Goal: Information Seeking & Learning: Ask a question

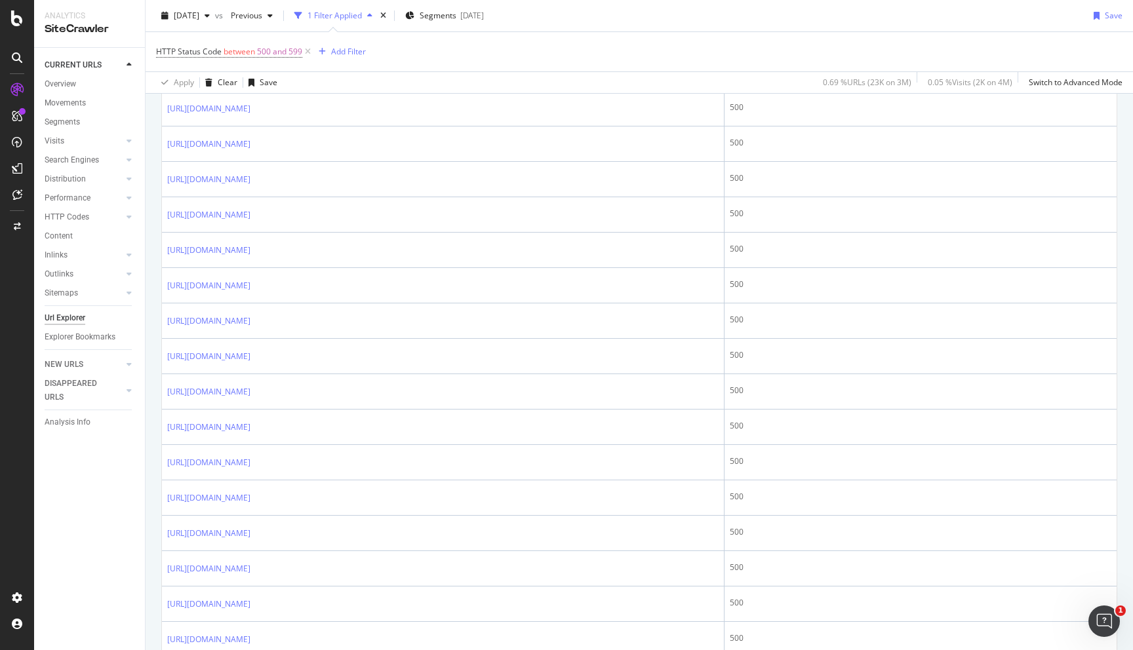
scroll to position [496, 0]
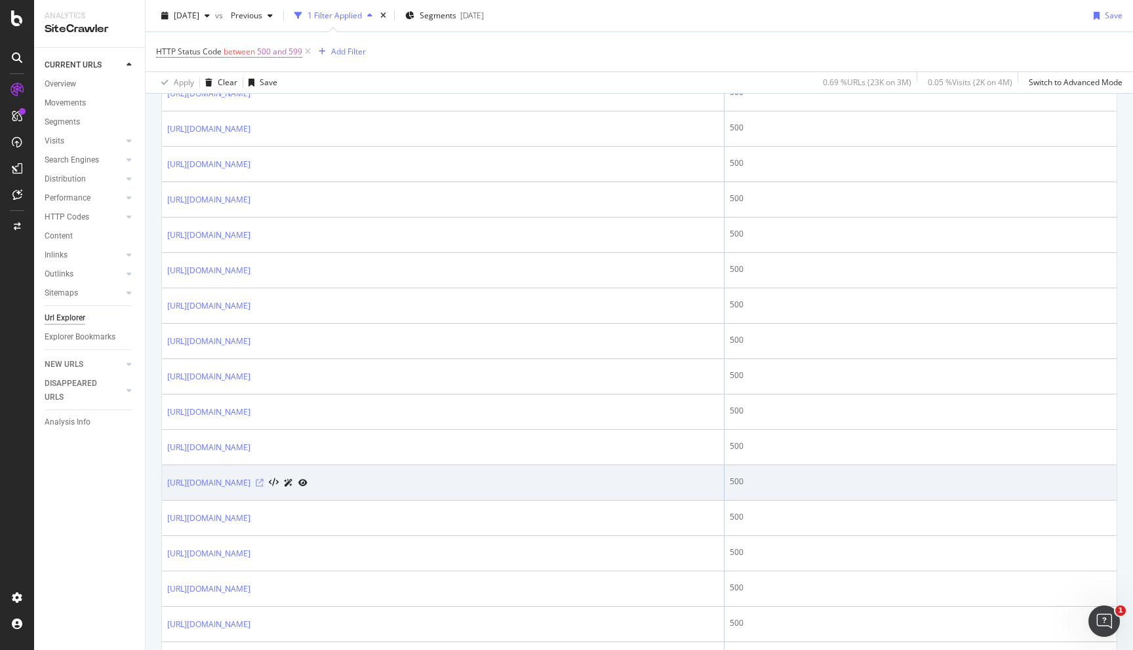
click at [264, 482] on icon at bounding box center [260, 483] width 8 height 8
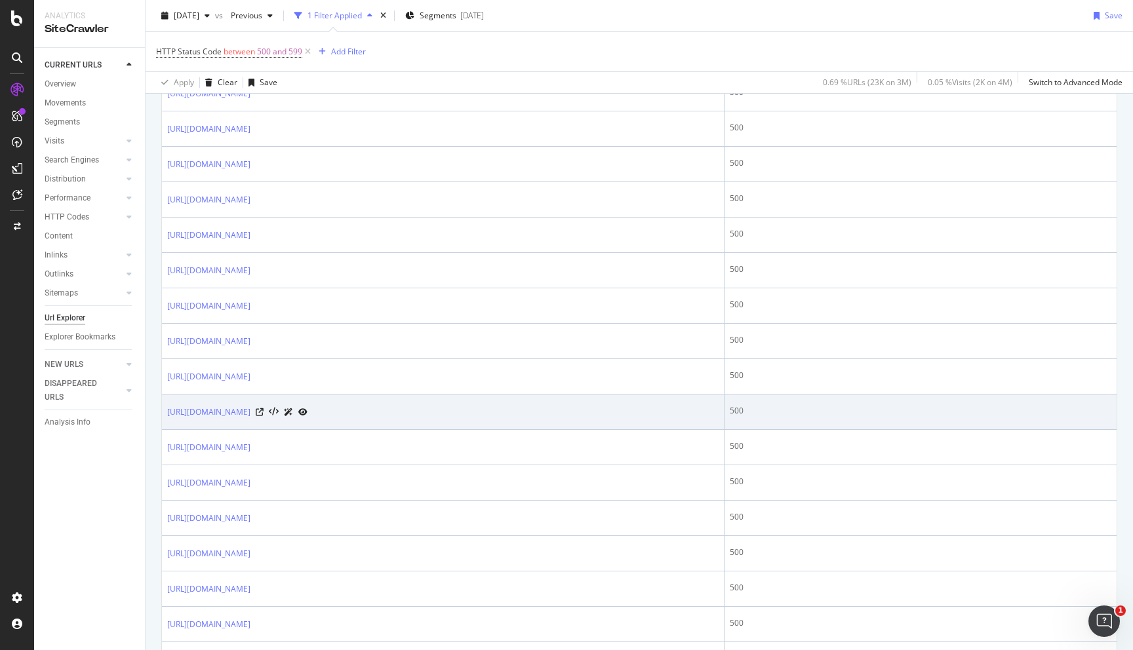
scroll to position [0, 0]
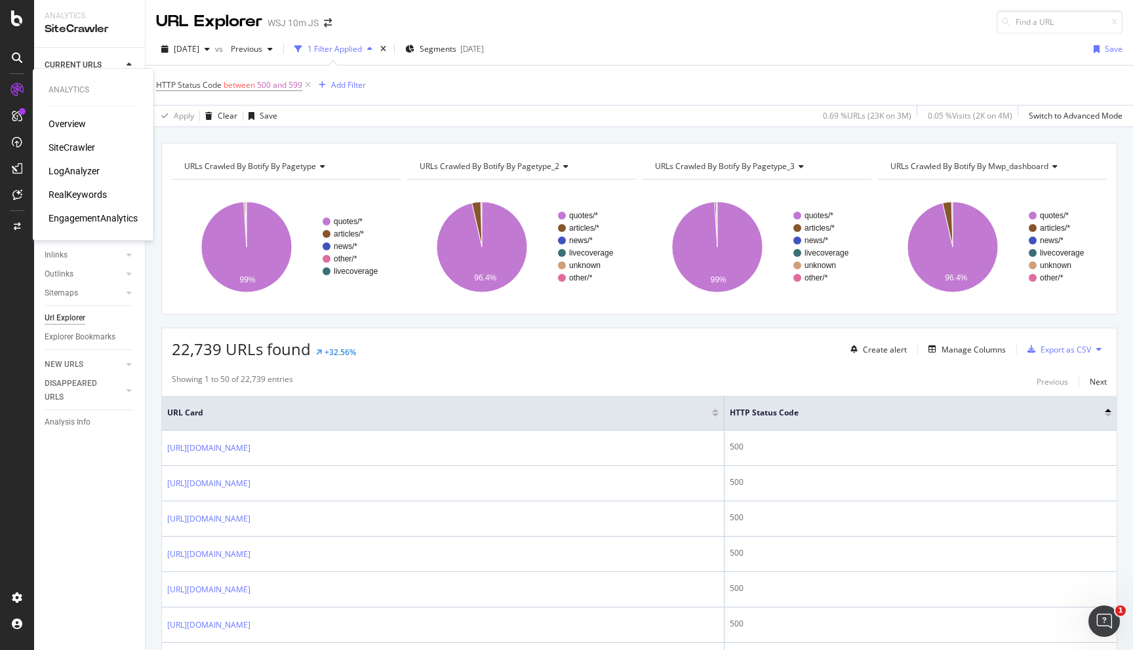
click at [71, 145] on div "SiteCrawler" at bounding box center [72, 147] width 47 height 13
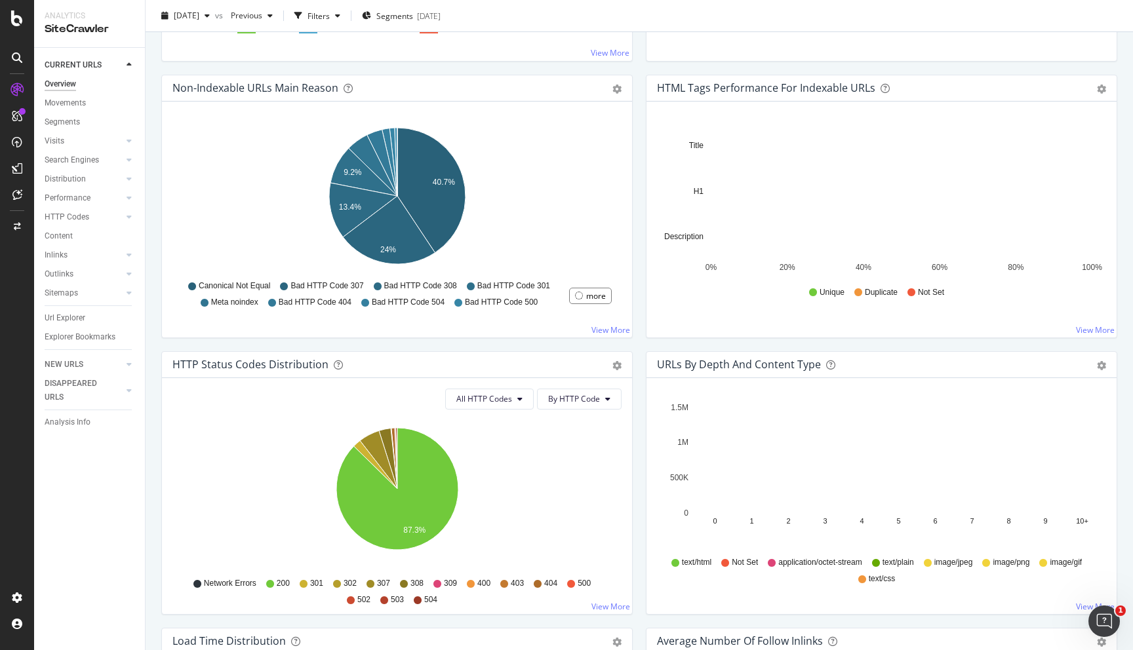
scroll to position [476, 0]
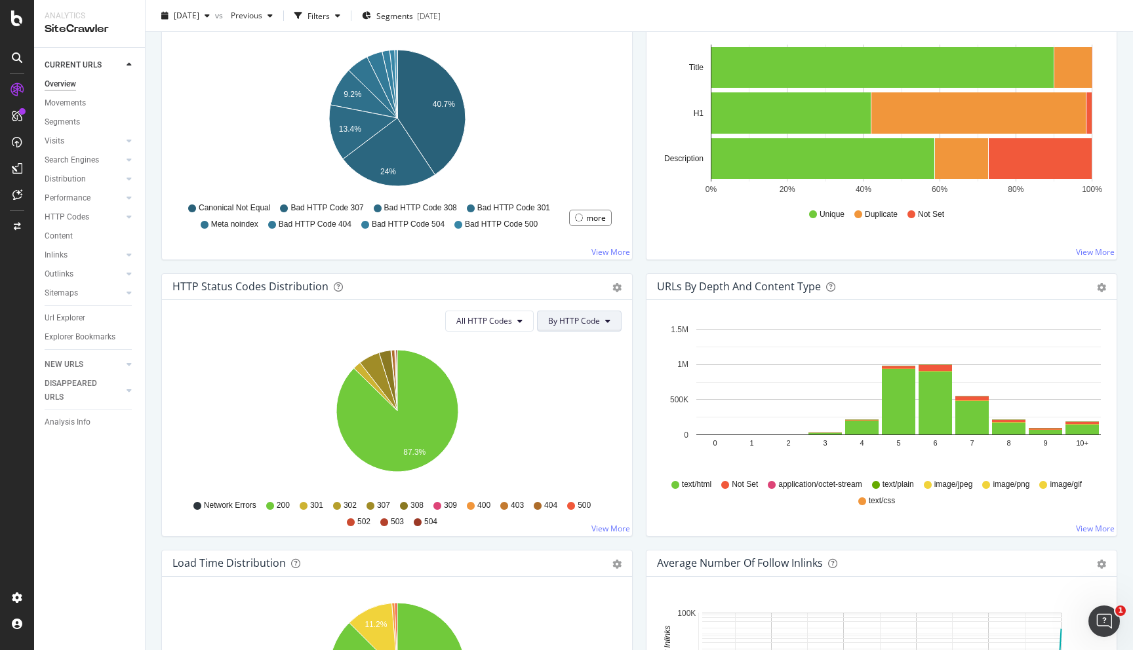
click at [589, 324] on span "By HTTP Code" at bounding box center [574, 320] width 52 height 11
click at [499, 330] on button "All HTTP Codes" at bounding box center [489, 321] width 88 height 21
click at [592, 510] on div "Network Errors 200 301 302 307 308 309 400 403 404 500 502 503 504" at bounding box center [397, 512] width 436 height 29
click at [587, 509] on span "500" at bounding box center [584, 505] width 13 height 11
click at [563, 501] on div "Network Errors 200 301 302 307 308 309 400 403 404 500 502 503 504" at bounding box center [397, 512] width 436 height 29
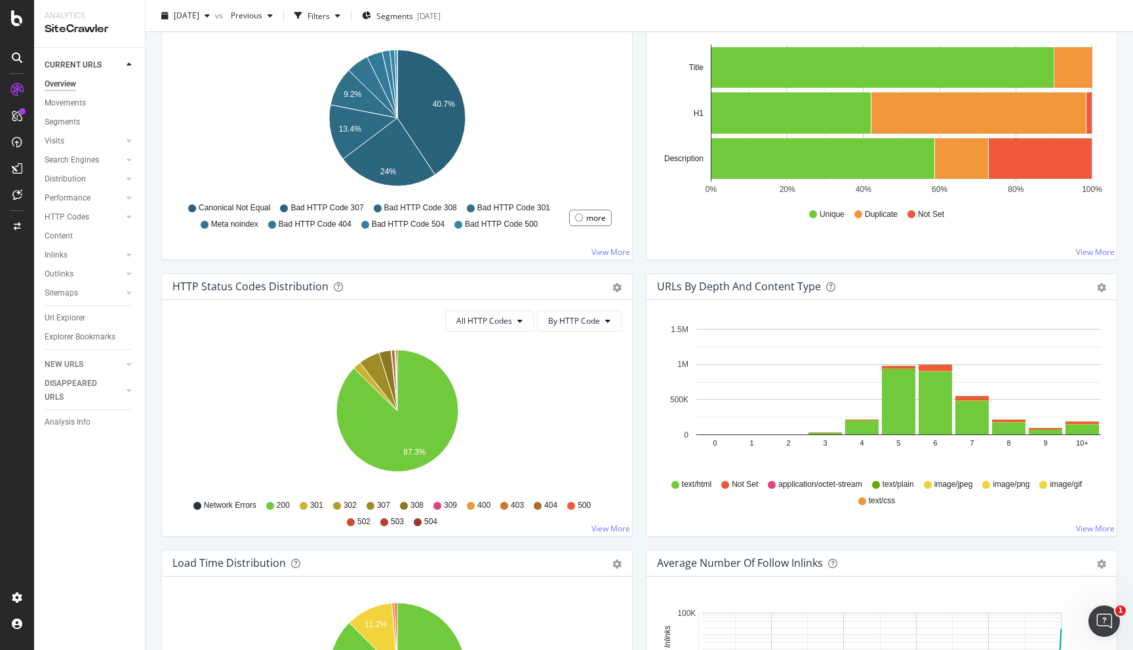
click at [567, 505] on icon at bounding box center [571, 506] width 8 height 8
click at [570, 505] on icon at bounding box center [571, 506] width 8 height 8
click at [396, 352] on icon "A chart." at bounding box center [396, 380] width 2 height 61
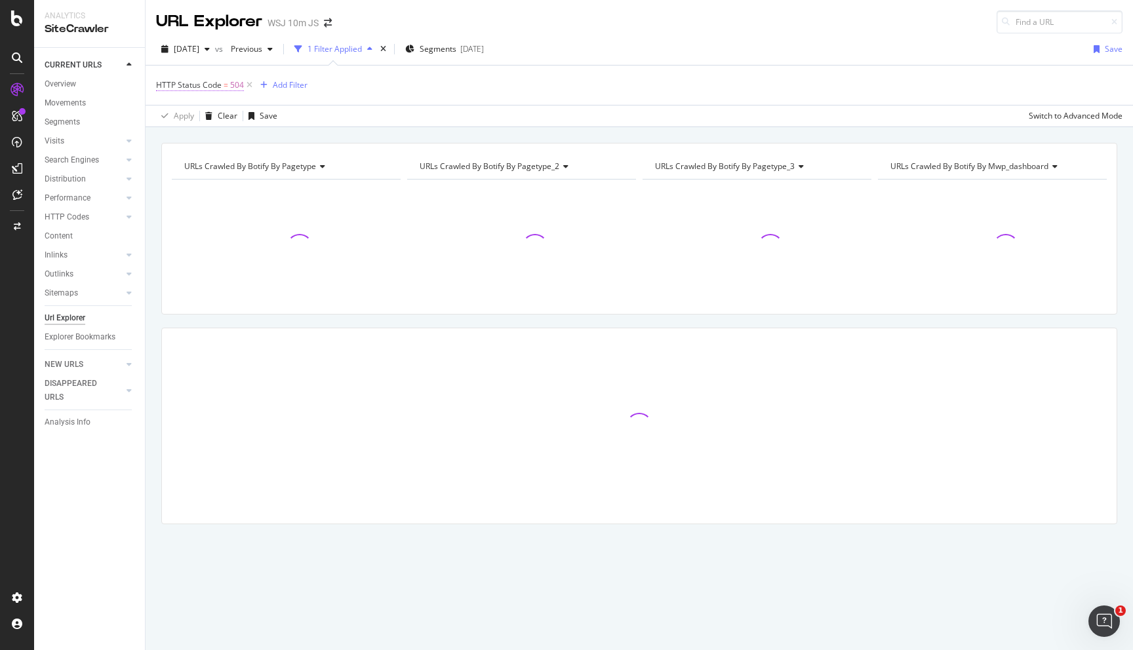
click at [231, 83] on span "504" at bounding box center [237, 85] width 14 height 18
click at [226, 161] on input "504" at bounding box center [239, 160] width 144 height 21
click at [198, 132] on div "Equal to" at bounding box center [239, 137] width 144 height 21
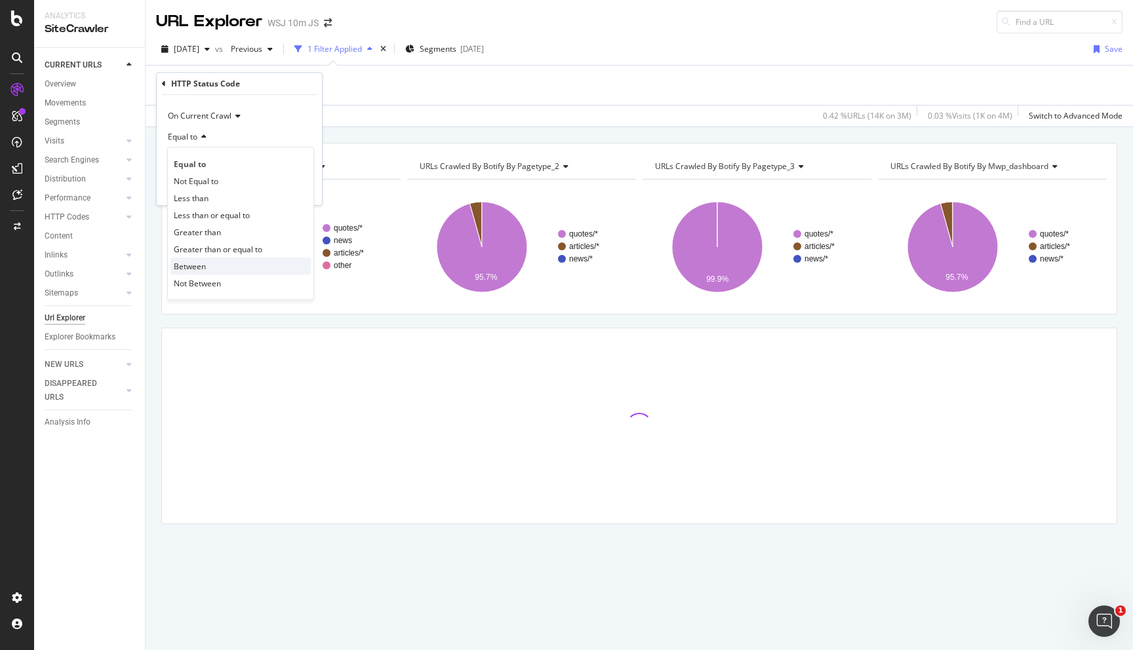
click at [217, 260] on div "Between" at bounding box center [240, 266] width 140 height 17
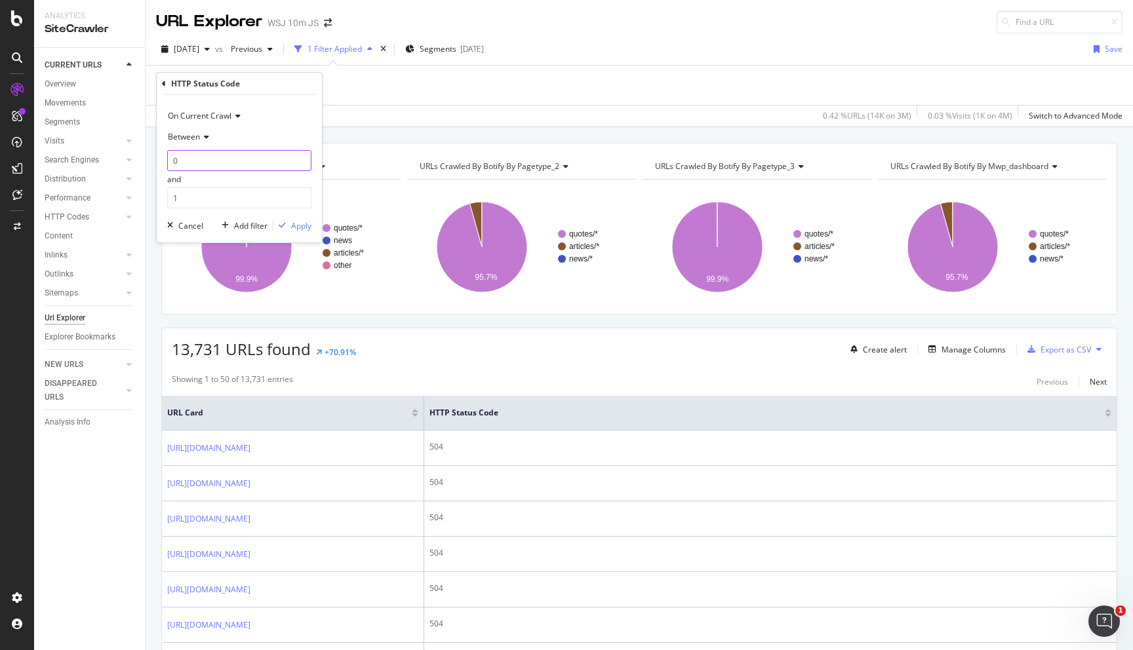
drag, startPoint x: 203, startPoint y: 164, endPoint x: 150, endPoint y: 163, distance: 52.4
click at [150, 163] on body "Analytics SiteCrawler CURRENT URLS Overview Movements Segments Visits Analysis …" at bounding box center [566, 325] width 1133 height 650
type input "5"
type input "500"
click at [208, 197] on input "1" at bounding box center [239, 197] width 144 height 21
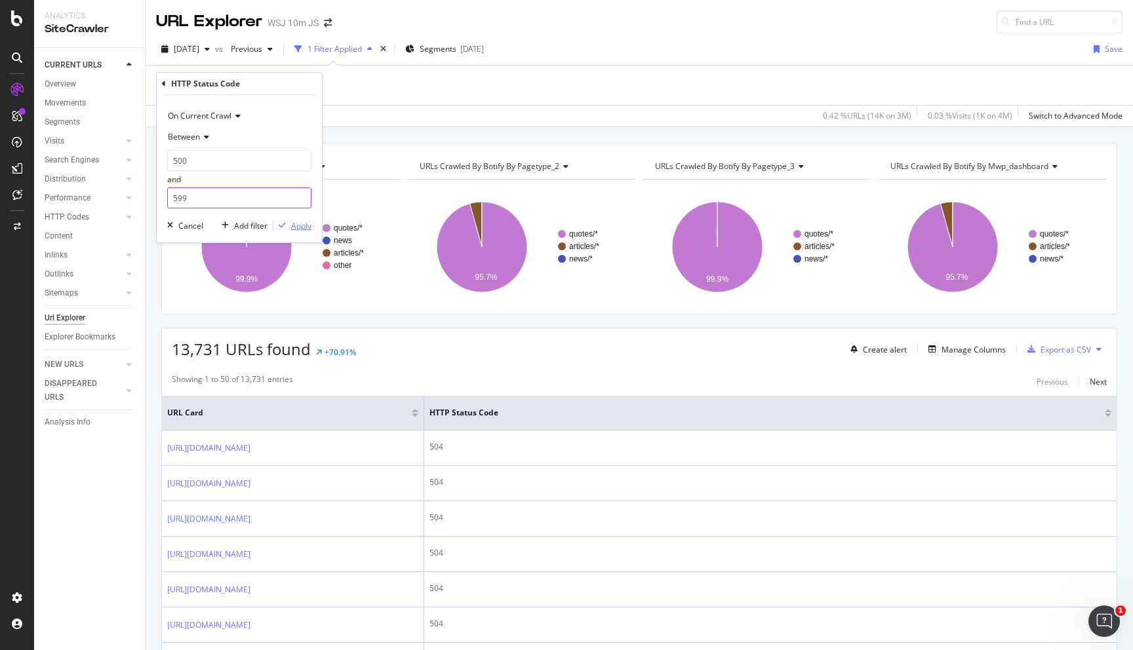
type input "599"
click at [306, 224] on div "Apply" at bounding box center [301, 225] width 20 height 11
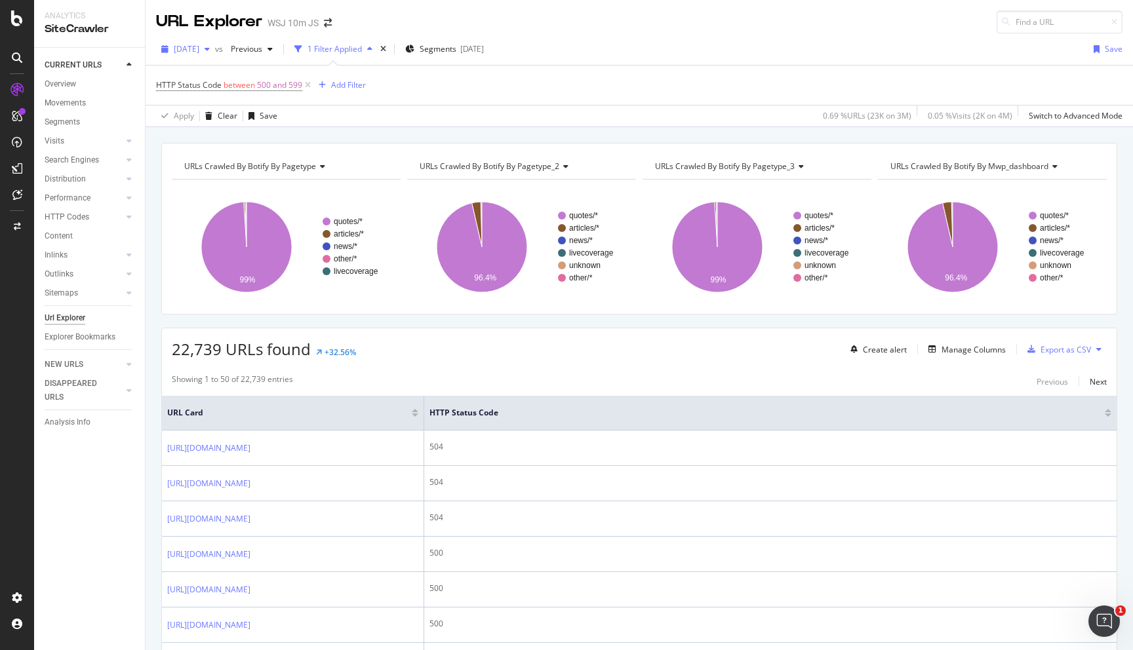
click at [199, 47] on span "[DATE]" at bounding box center [187, 48] width 26 height 11
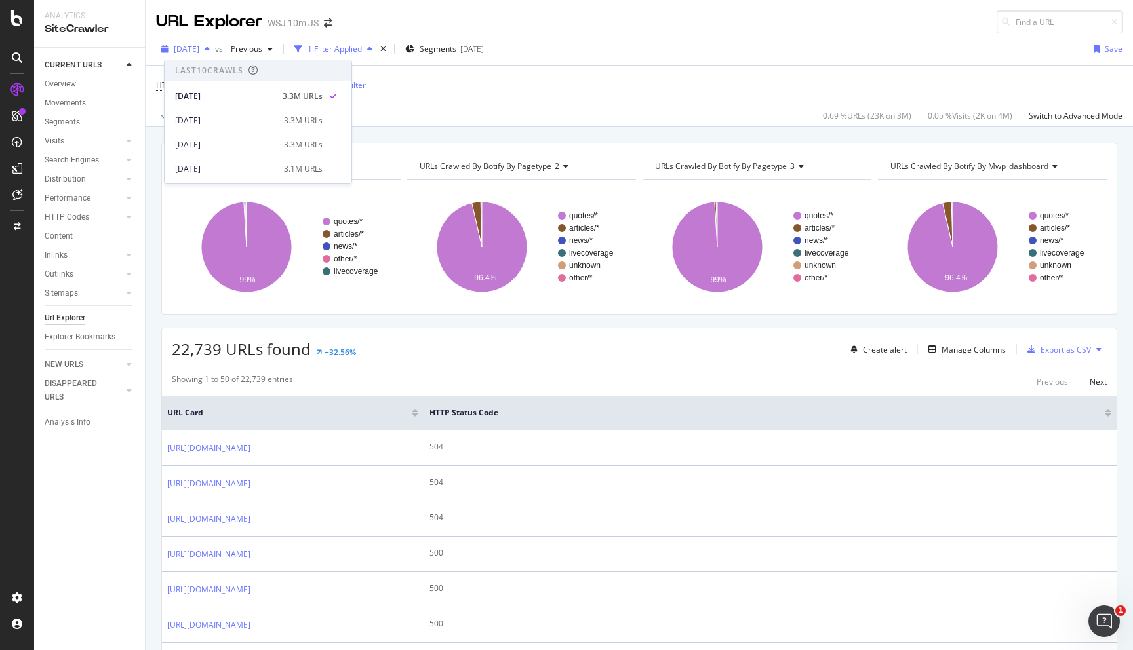
click at [199, 47] on span "[DATE]" at bounding box center [187, 48] width 26 height 11
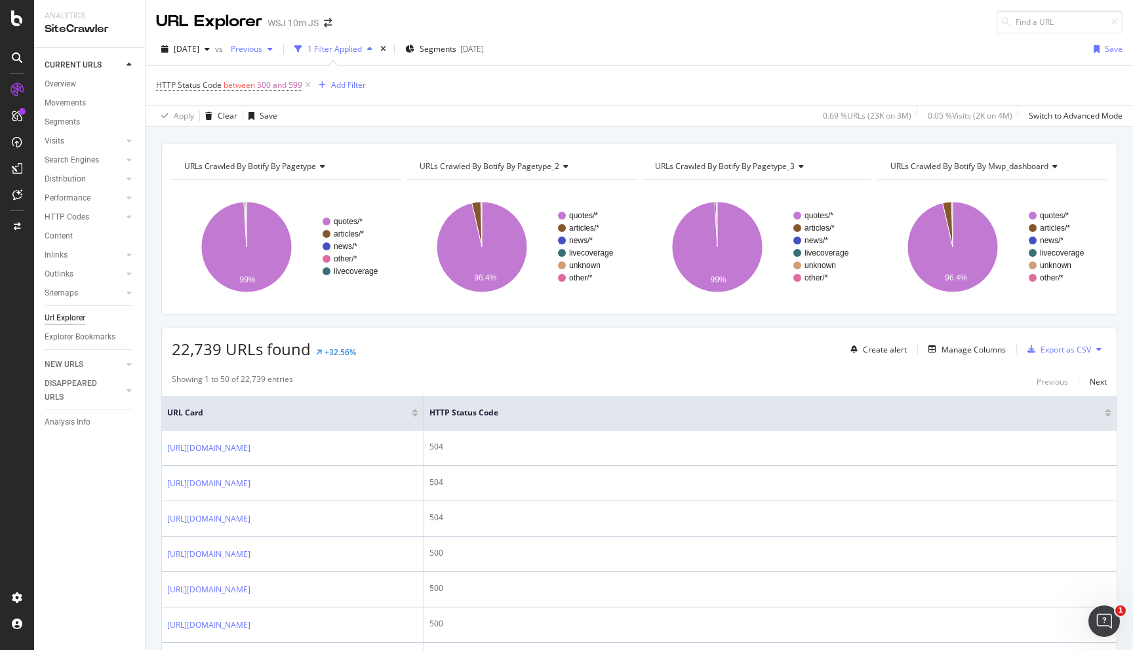
click at [262, 49] on span "Previous" at bounding box center [244, 48] width 37 height 11
click at [595, 87] on div "HTTP Status Code between 500 and 599 Add Filter" at bounding box center [639, 85] width 966 height 39
click at [125, 216] on div at bounding box center [129, 216] width 13 height 13
click at [76, 222] on div "HTTP Codes" at bounding box center [67, 217] width 45 height 14
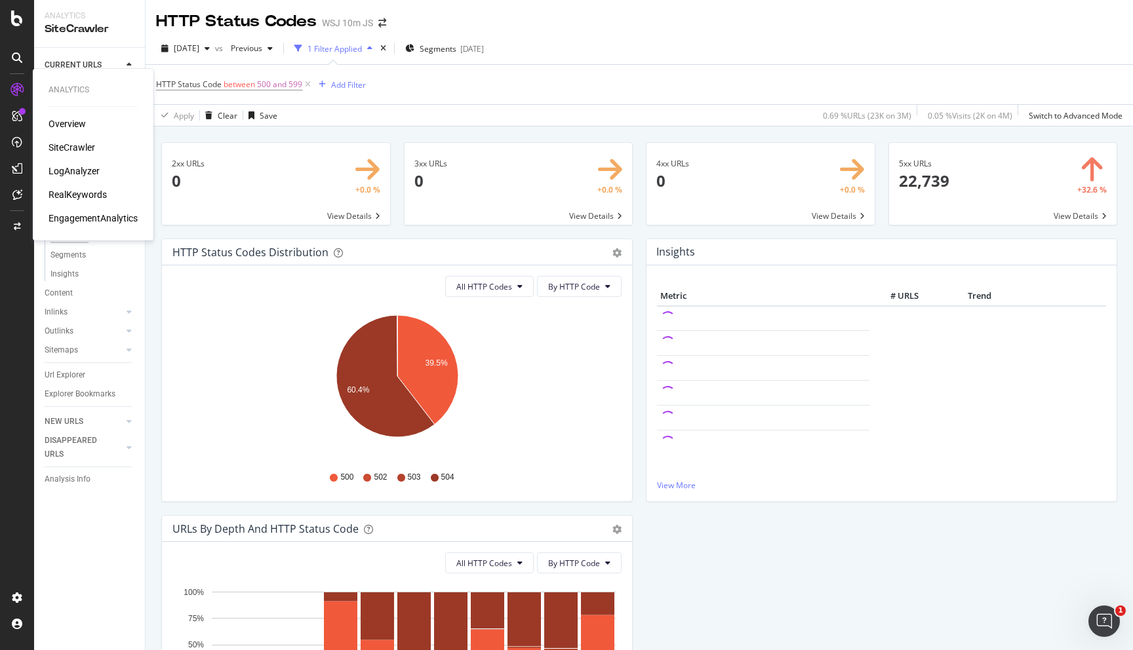
click at [64, 170] on div "LogAnalyzer" at bounding box center [74, 171] width 51 height 13
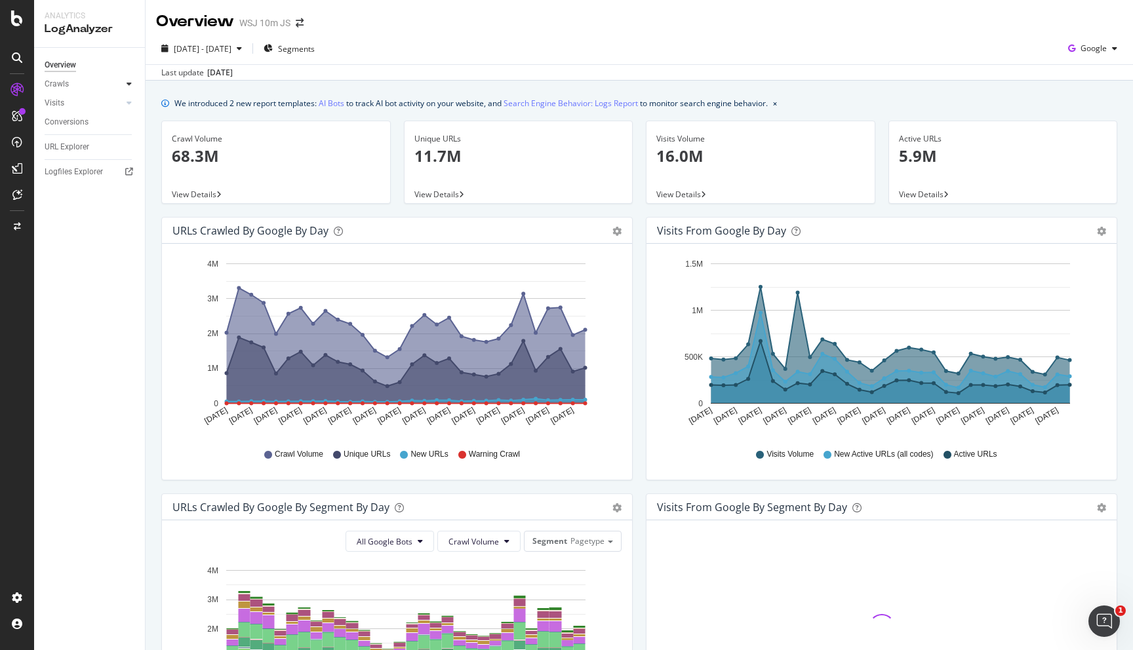
click at [124, 85] on div at bounding box center [129, 83] width 13 height 13
click at [85, 158] on div "HTTP Codes" at bounding box center [72, 155] width 45 height 14
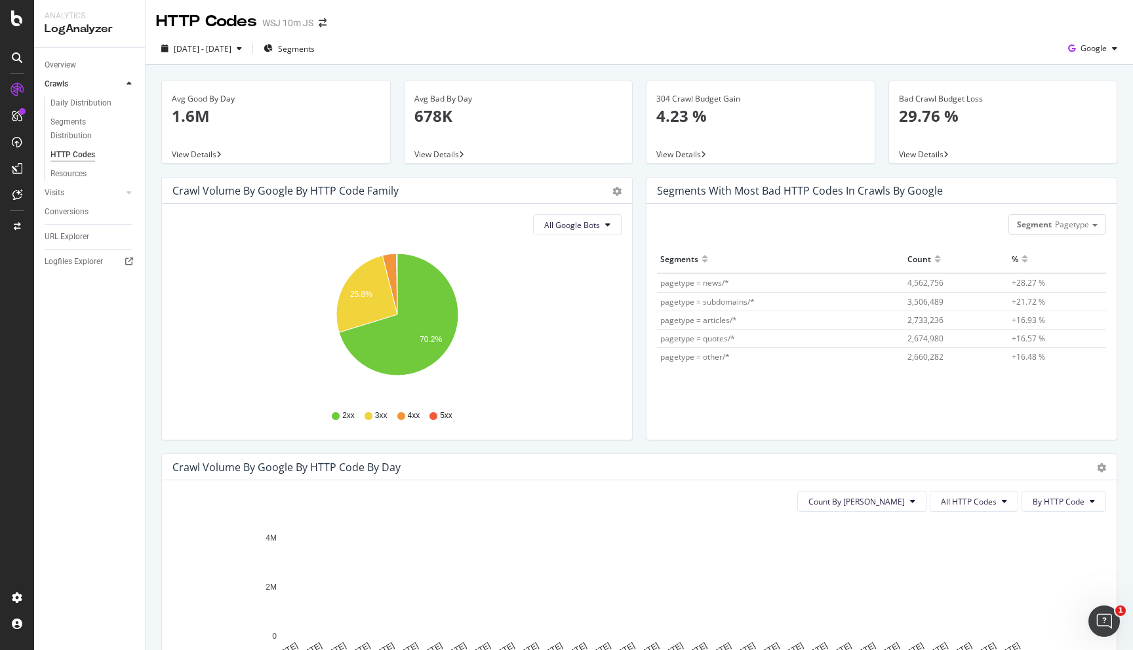
scroll to position [165, 0]
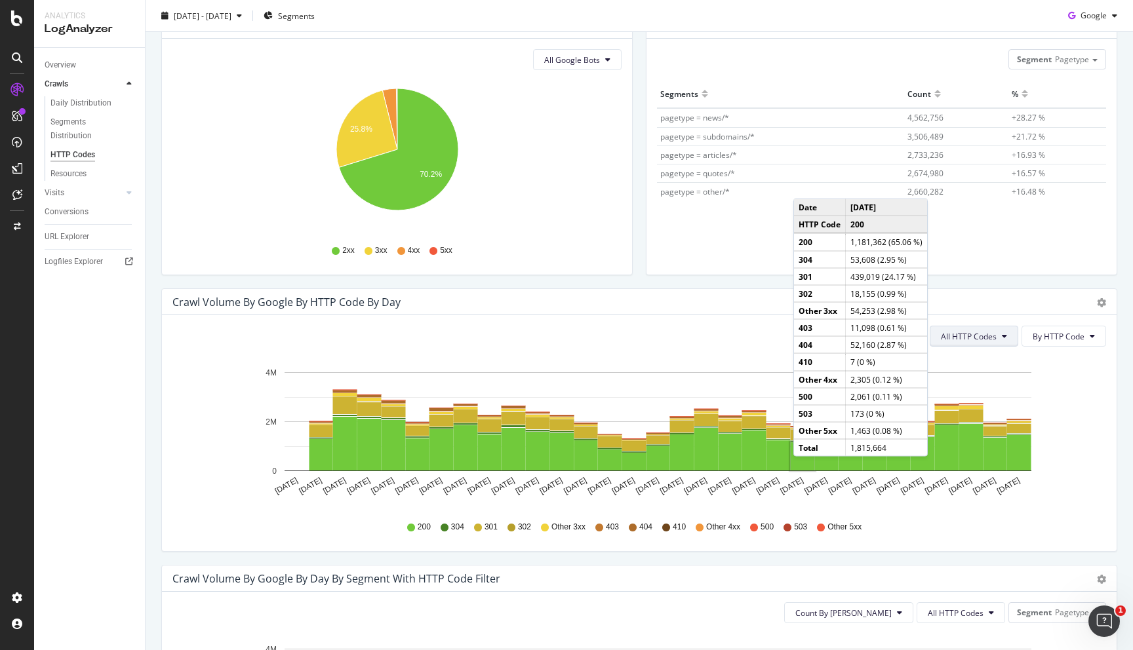
click at [975, 333] on span "All HTTP Codes" at bounding box center [969, 336] width 56 height 11
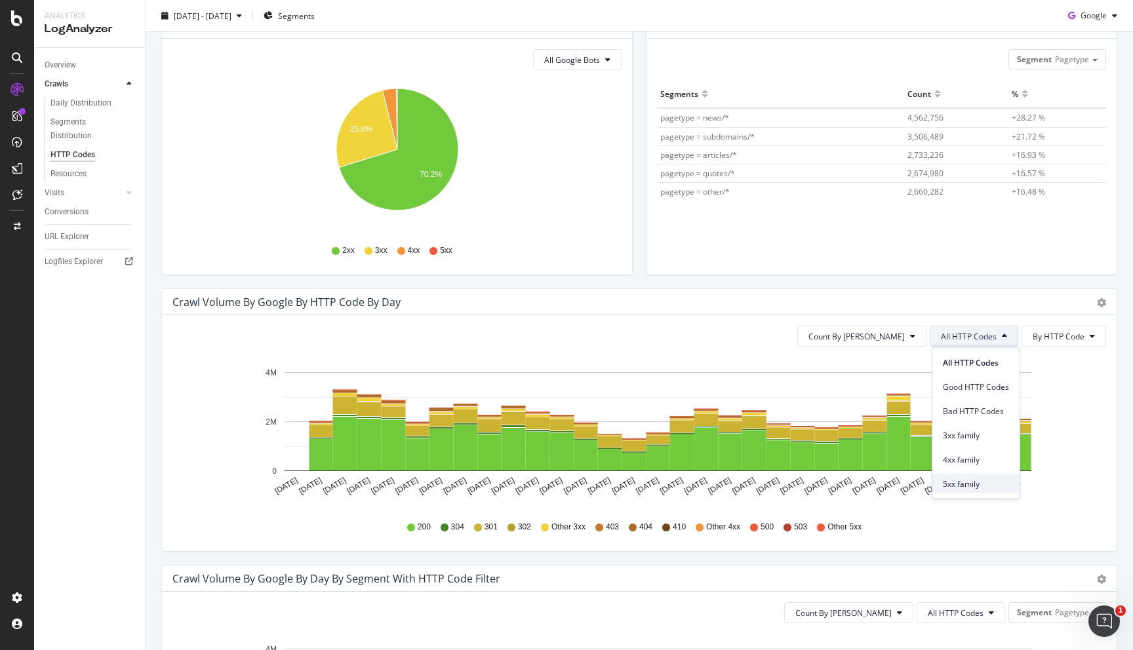
click at [975, 484] on span "5xx family" at bounding box center [976, 484] width 66 height 12
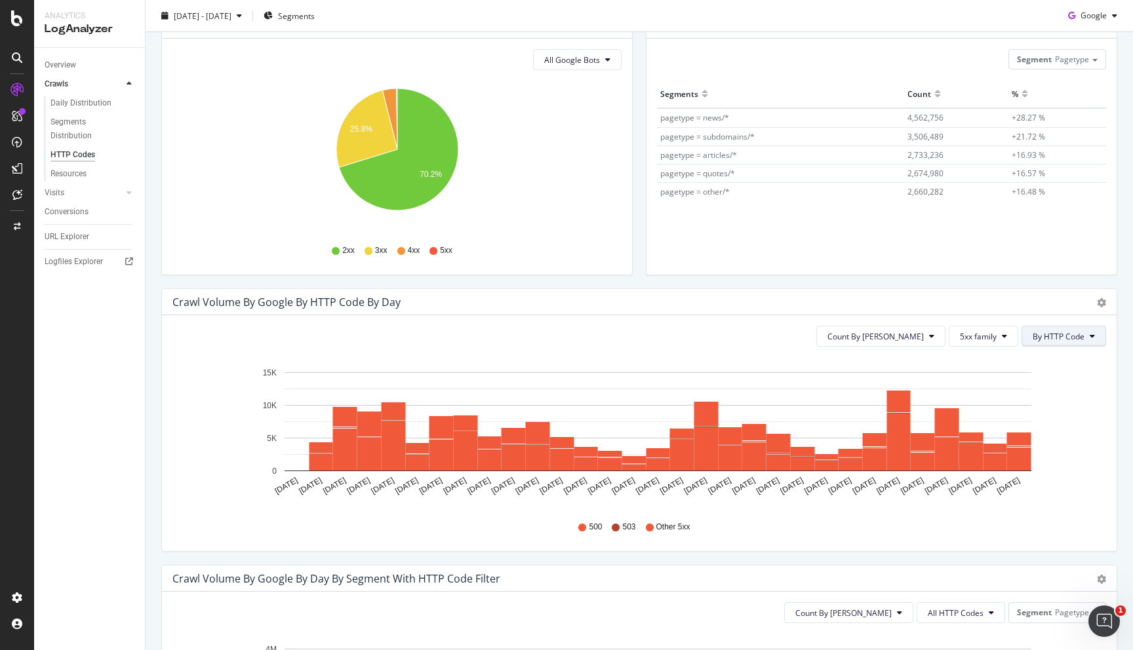
click at [1067, 334] on span "By HTTP Code" at bounding box center [1058, 336] width 52 height 11
click at [934, 338] on icon at bounding box center [931, 336] width 5 height 8
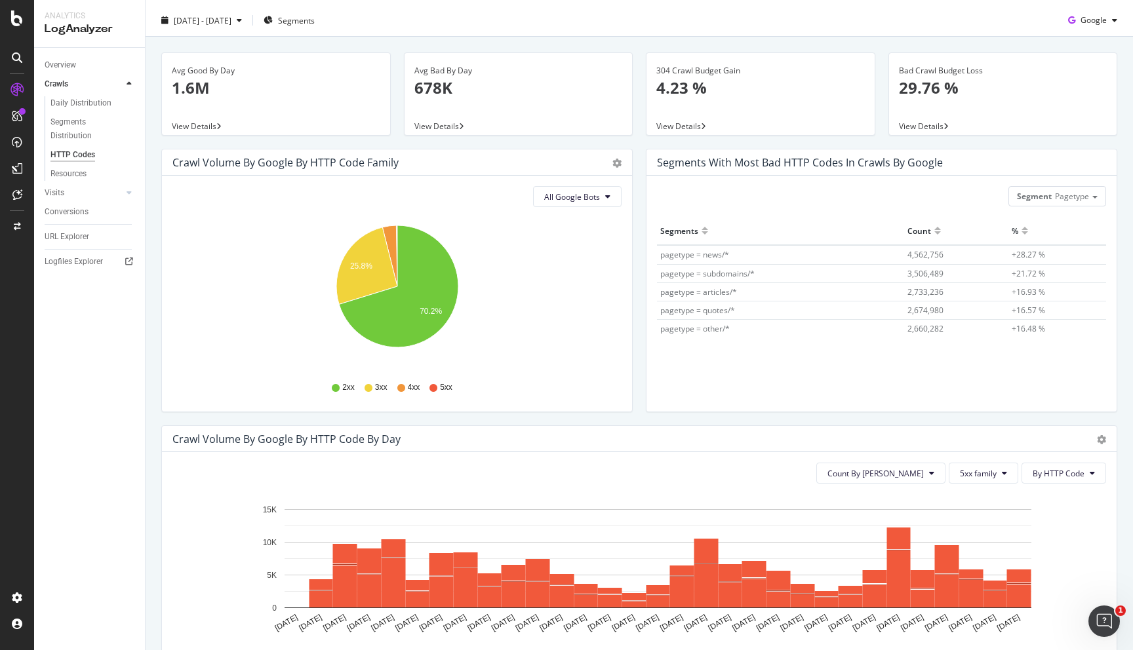
scroll to position [0, 0]
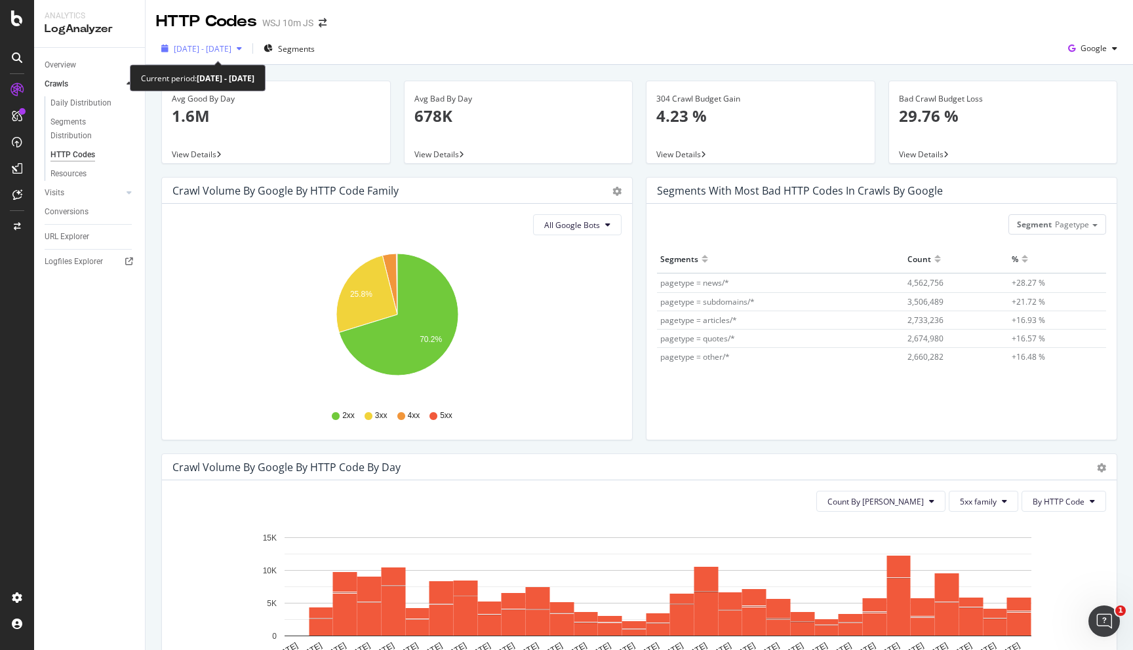
click at [231, 47] on span "[DATE] - [DATE]" at bounding box center [203, 48] width 58 height 11
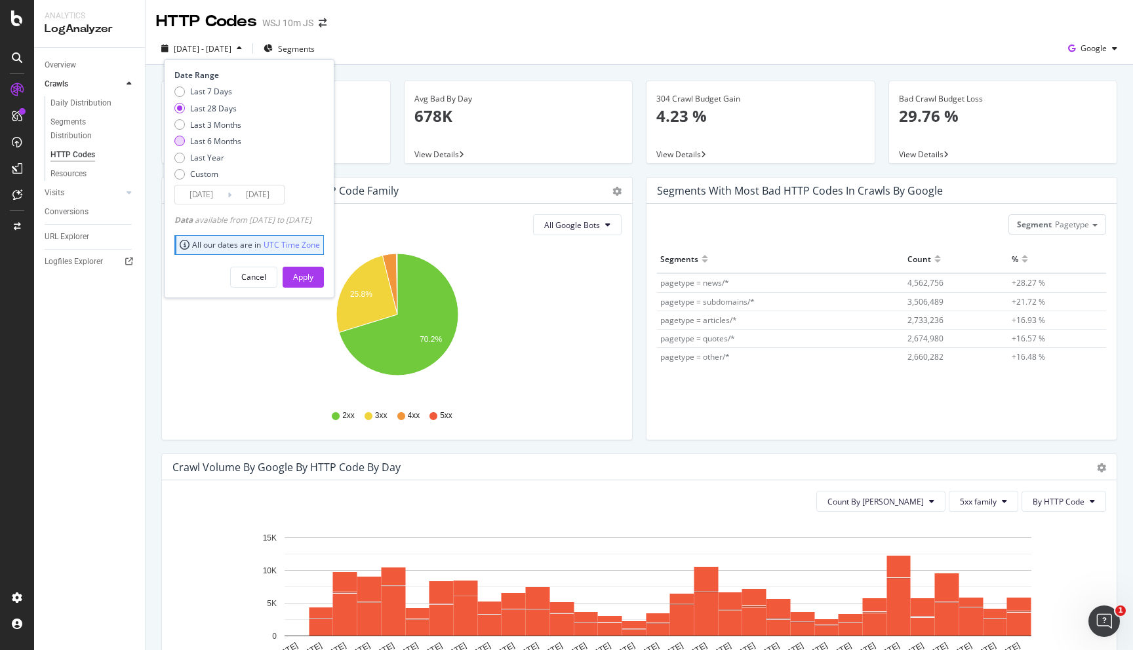
click at [212, 142] on div "Last 6 Months" at bounding box center [215, 141] width 51 height 11
type input "2025/02/13"
click at [313, 281] on div "Apply" at bounding box center [303, 276] width 20 height 11
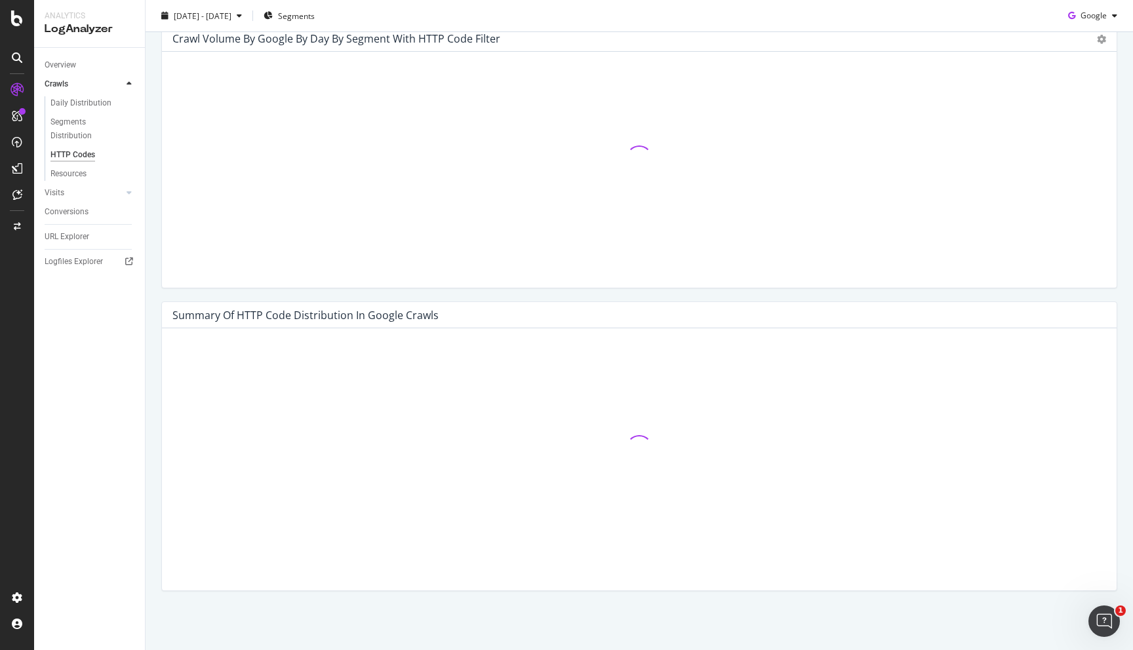
scroll to position [523, 0]
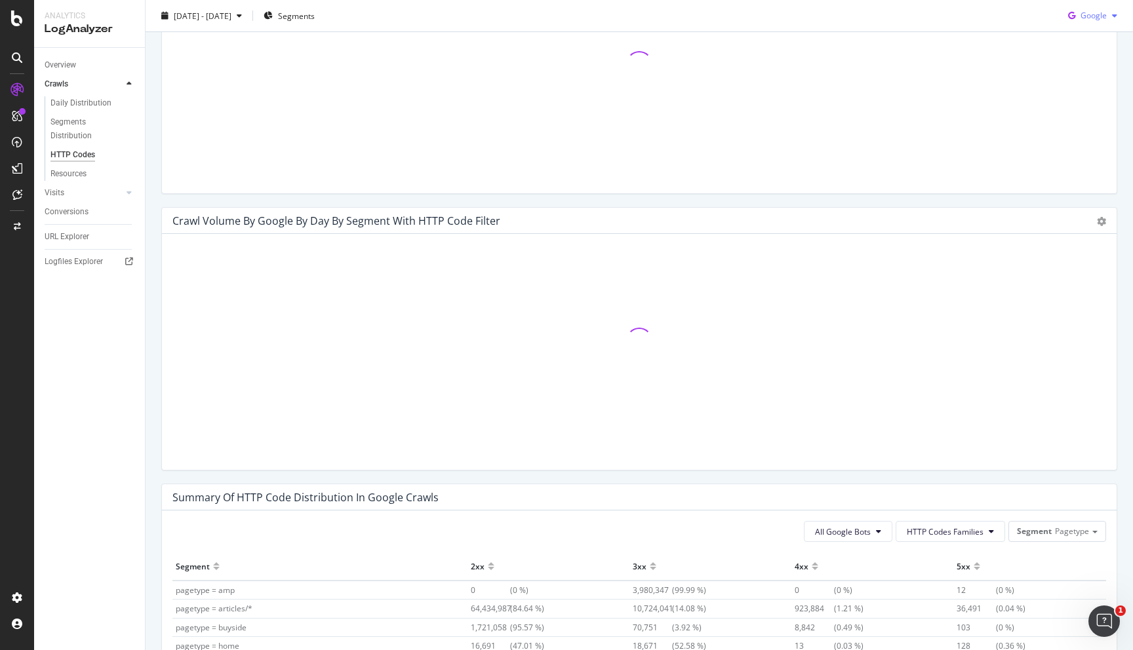
click at [1087, 18] on span "Google" at bounding box center [1093, 15] width 26 height 11
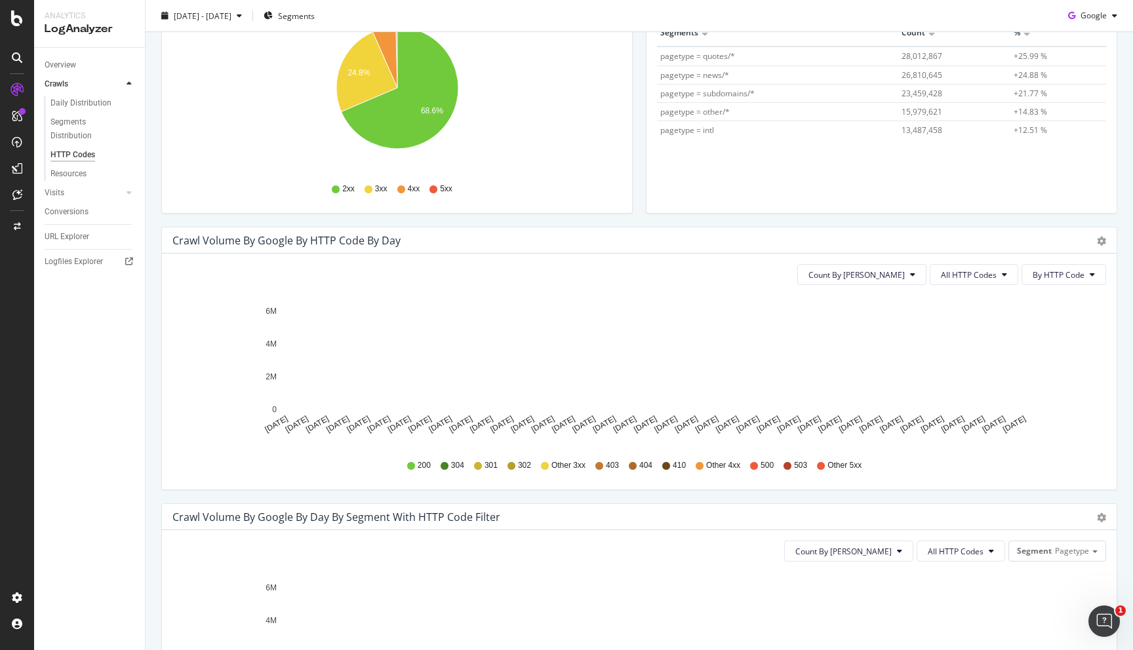
scroll to position [144, 0]
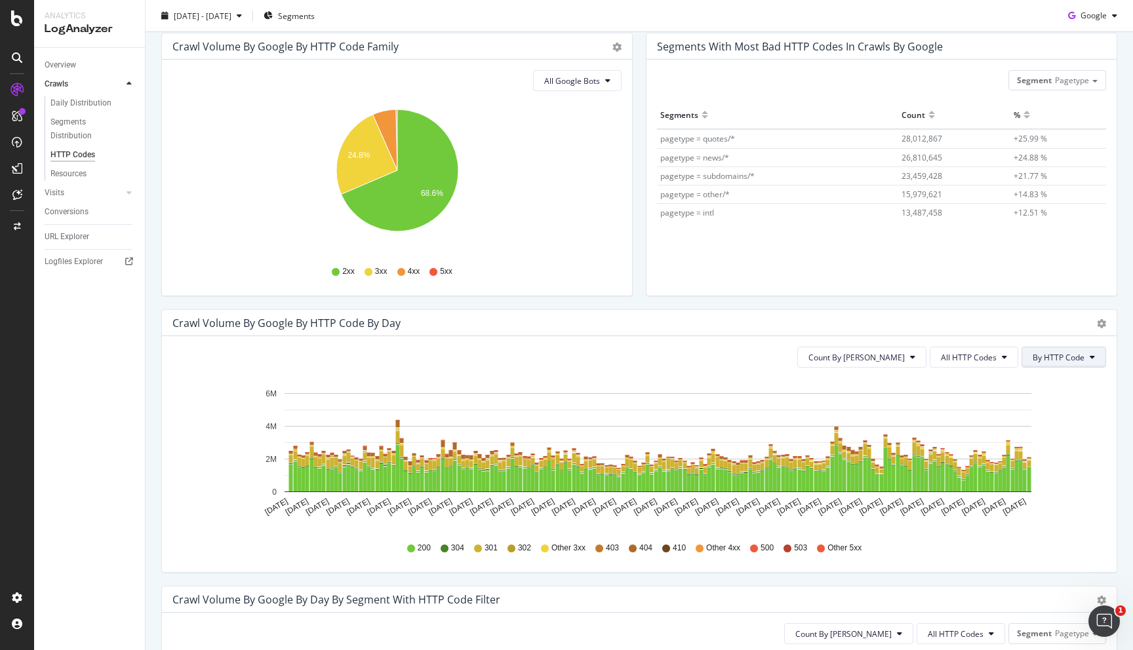
click at [1071, 356] on span "By HTTP Code" at bounding box center [1058, 357] width 52 height 11
click at [1006, 350] on button "All HTTP Codes" at bounding box center [974, 357] width 88 height 21
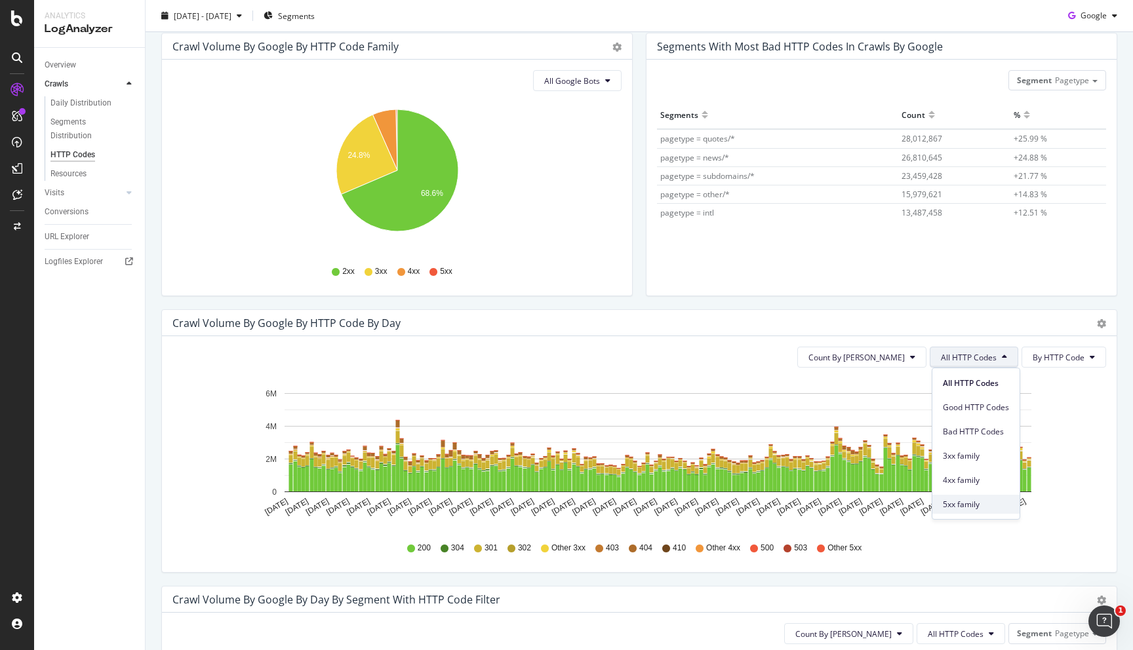
click at [962, 503] on span "5xx family" at bounding box center [976, 505] width 66 height 12
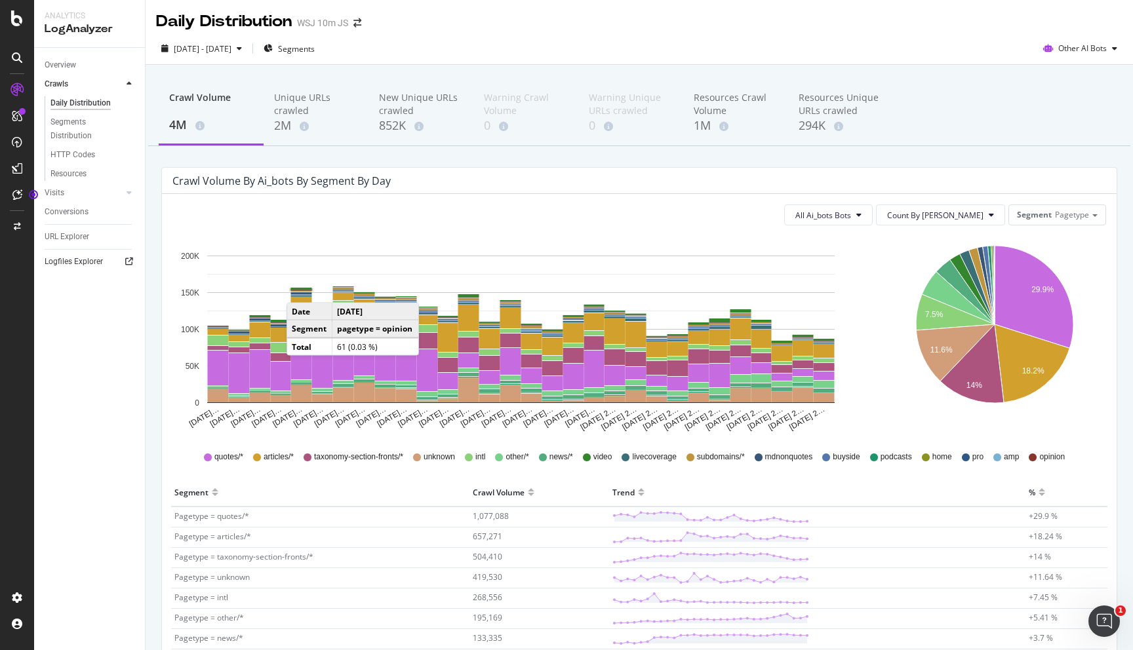
click at [132, 264] on icon at bounding box center [129, 262] width 8 height 8
click at [82, 176] on div "Resources" at bounding box center [68, 174] width 36 height 14
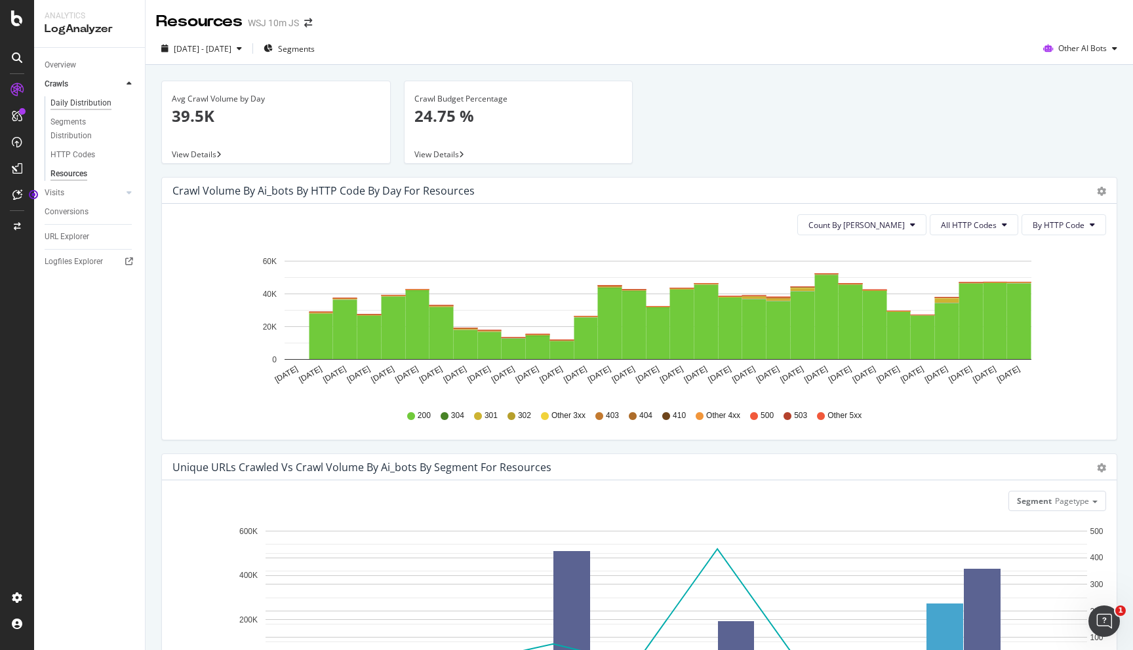
click at [74, 101] on div "Daily Distribution" at bounding box center [80, 103] width 61 height 14
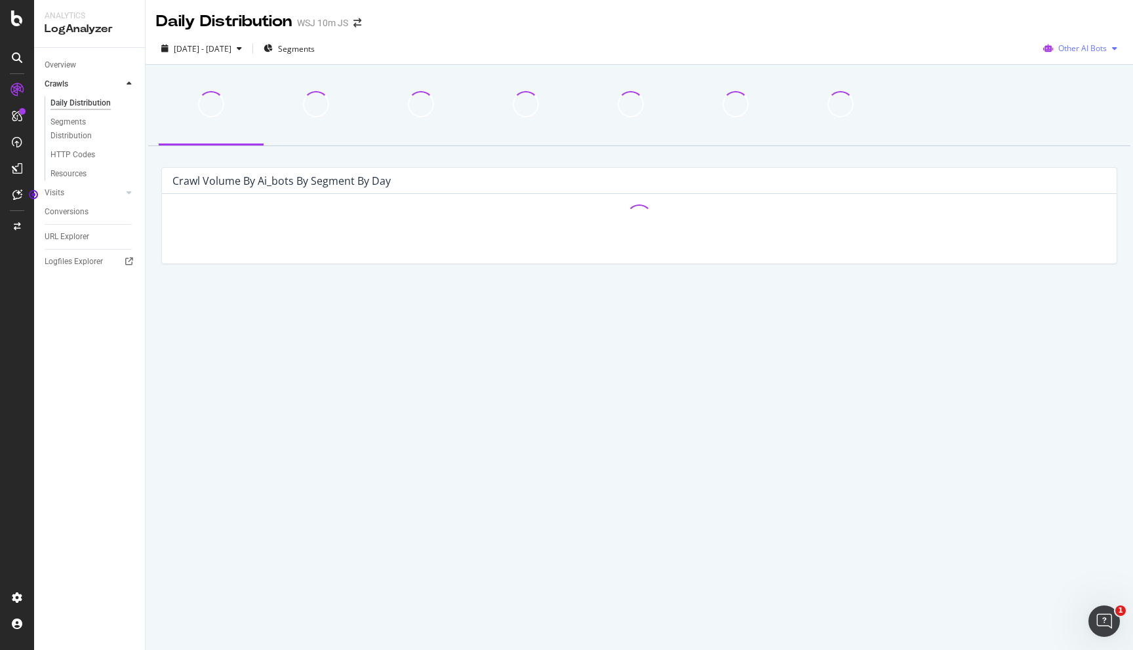
click at [1069, 50] on span "Other AI Bots" at bounding box center [1082, 48] width 49 height 11
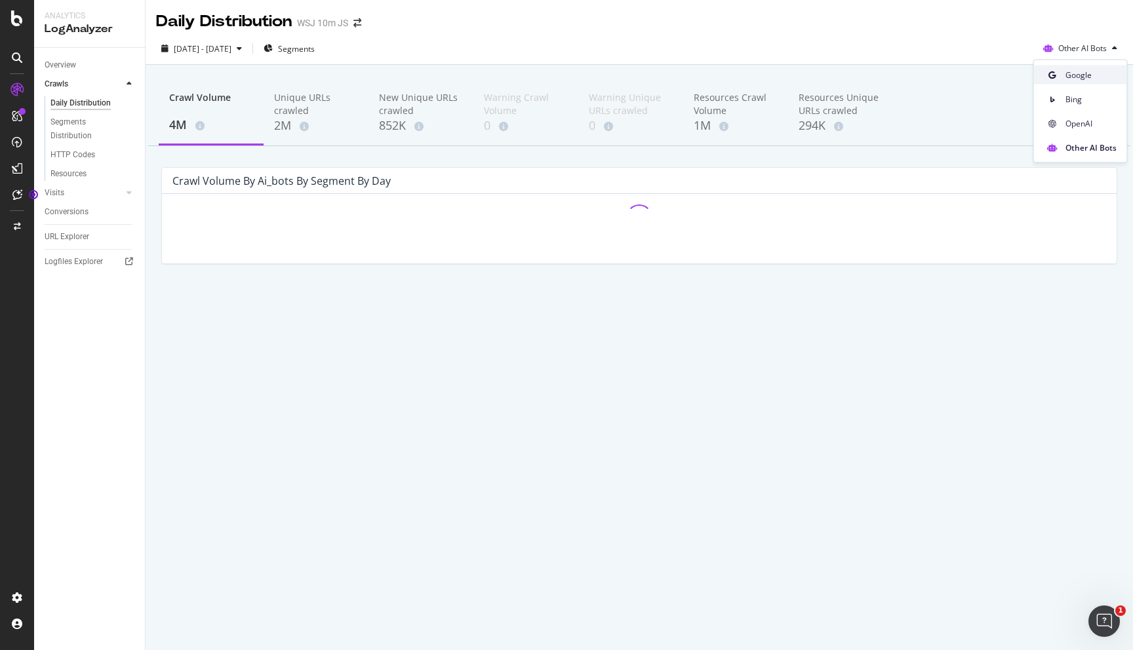
click at [1071, 69] on span "Google" at bounding box center [1090, 75] width 51 height 12
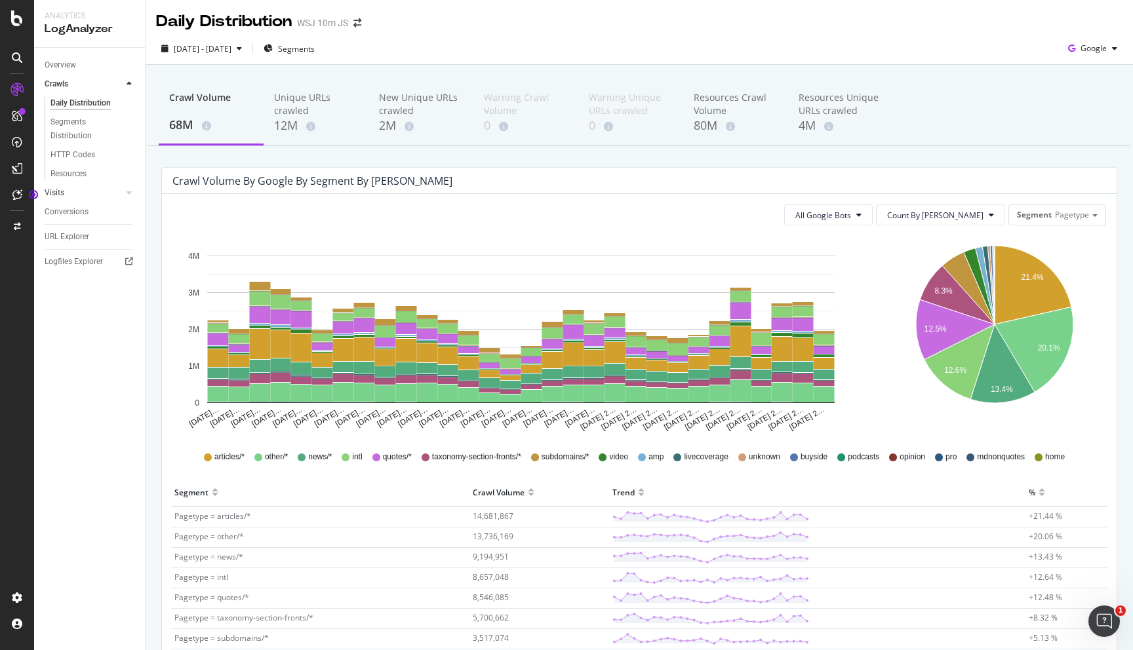
click at [121, 189] on div at bounding box center [115, 192] width 13 height 13
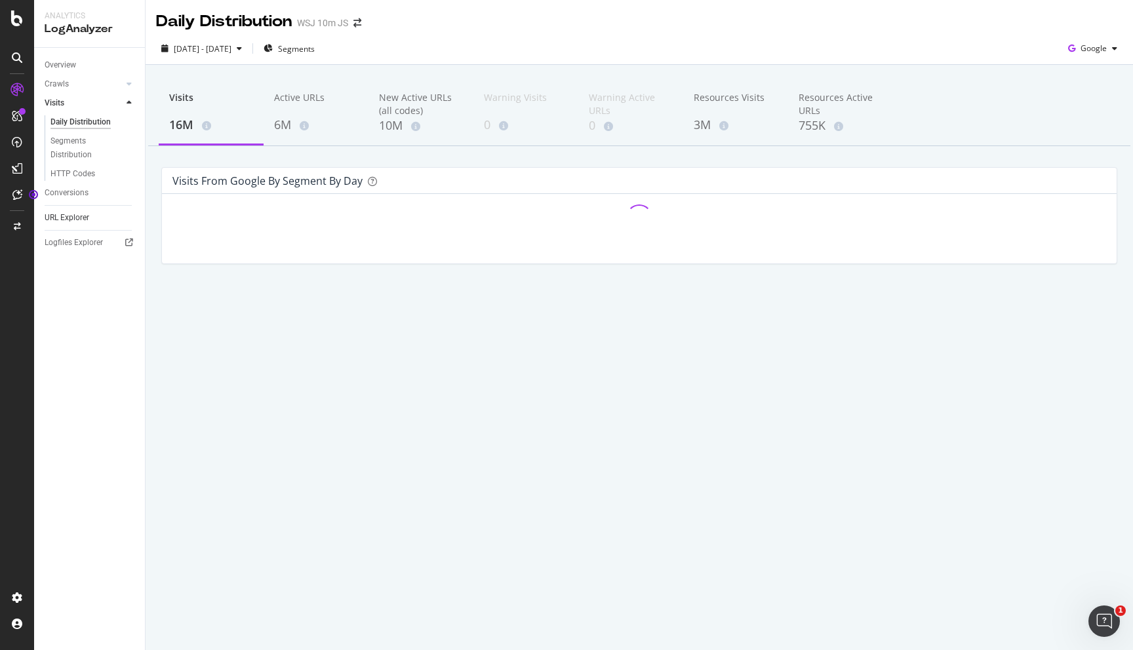
click at [117, 216] on link "URL Explorer" at bounding box center [90, 218] width 91 height 14
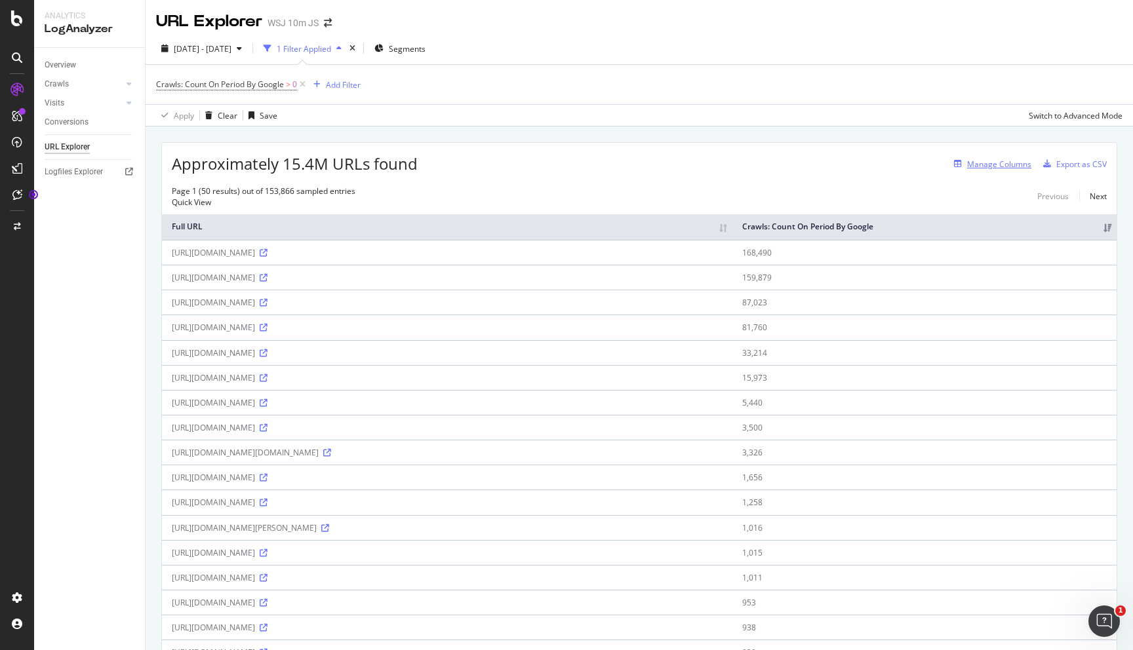
click at [989, 163] on div "Manage Columns" at bounding box center [999, 164] width 64 height 11
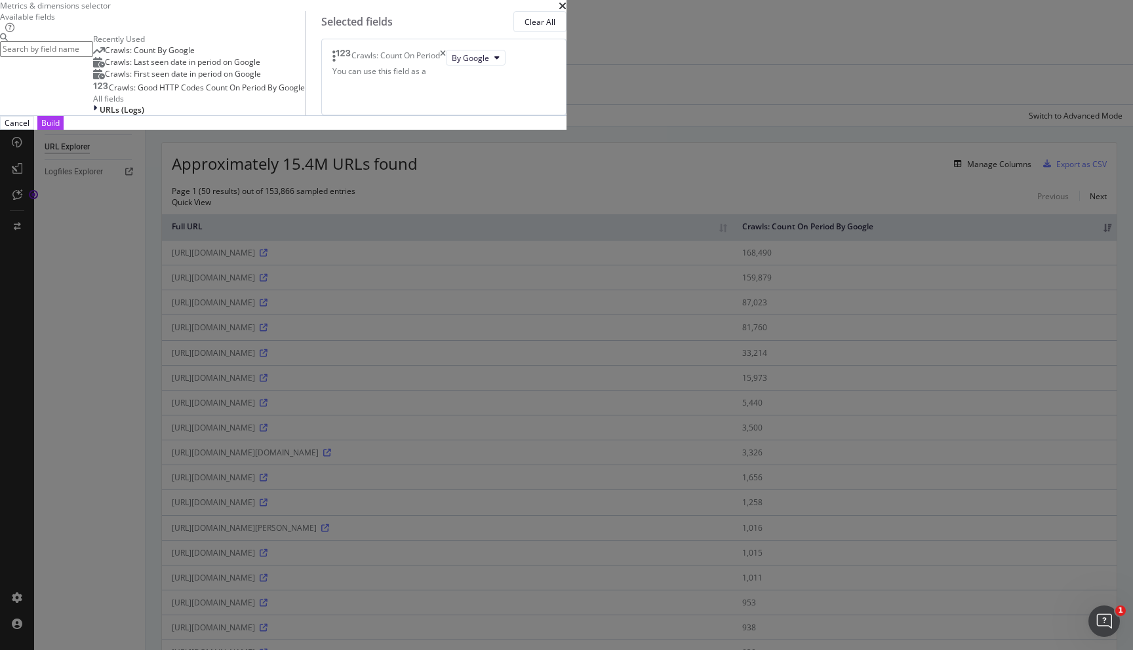
click at [446, 66] on div "Crawls: Count On Period" at bounding box center [388, 58] width 113 height 16
click at [446, 66] on icon "times" at bounding box center [443, 58] width 6 height 16
click at [93, 56] on input "modal" at bounding box center [46, 48] width 93 height 15
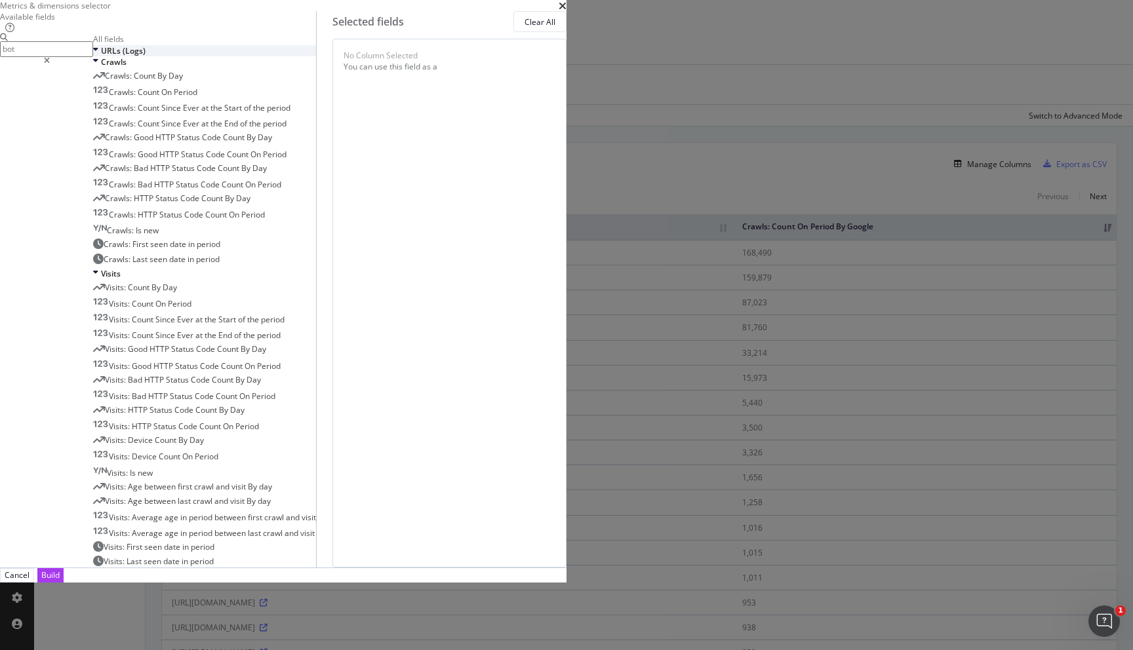
type input "bot"
click at [98, 56] on icon "modal" at bounding box center [95, 50] width 5 height 11
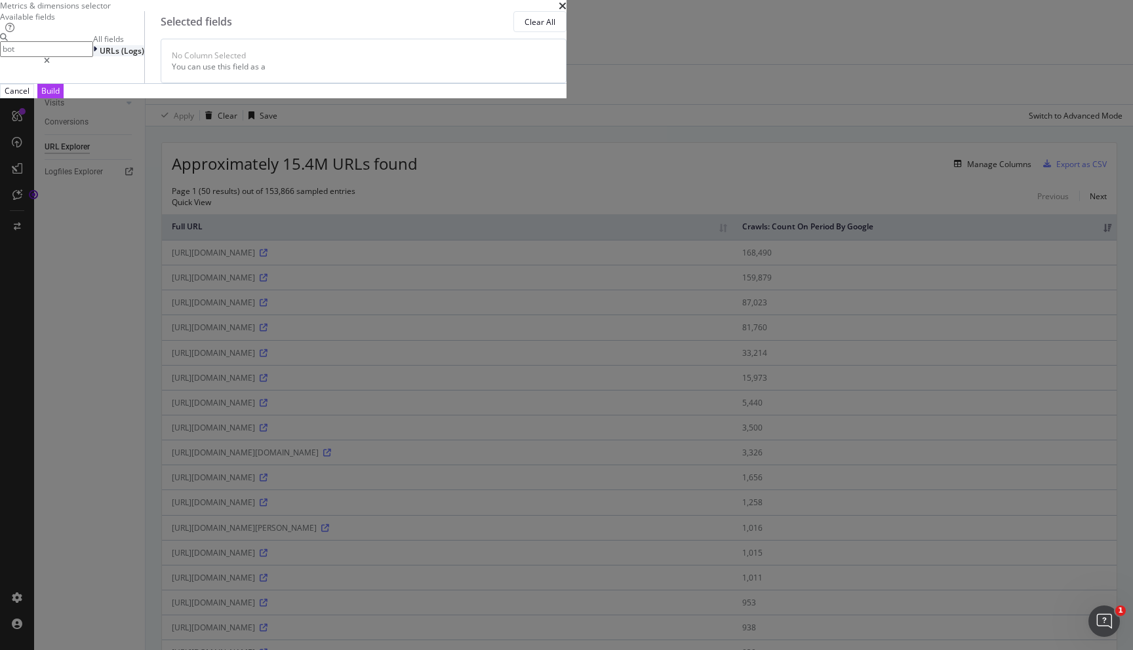
click at [121, 56] on span "URLs" at bounding box center [111, 50] width 22 height 11
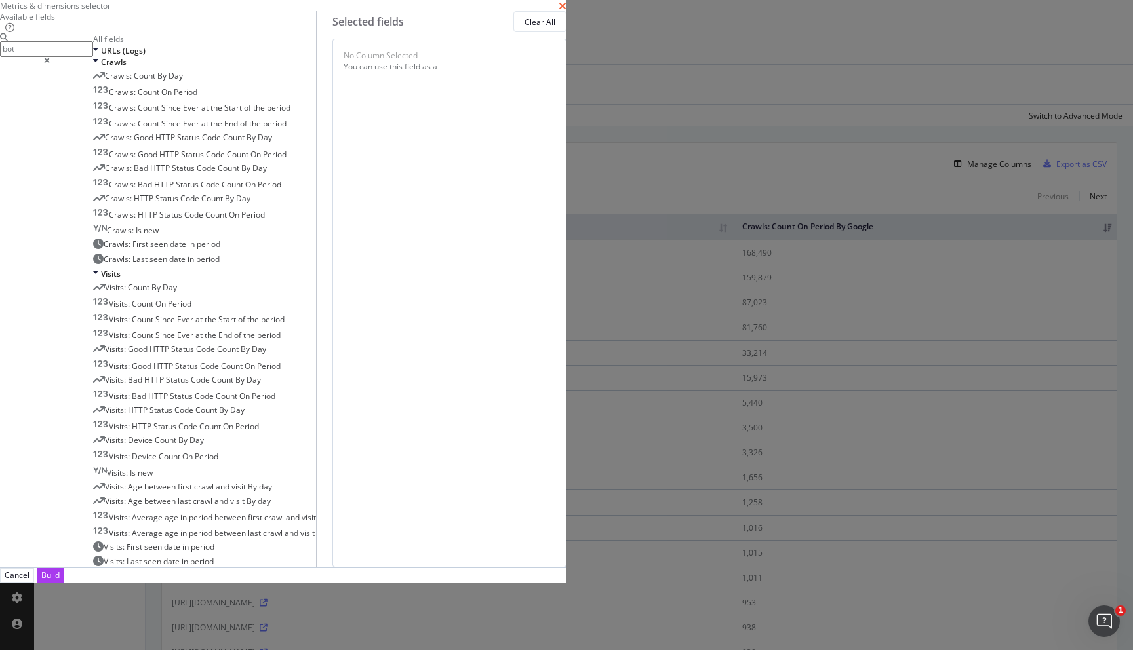
click at [566, 11] on icon "times" at bounding box center [563, 6] width 8 height 10
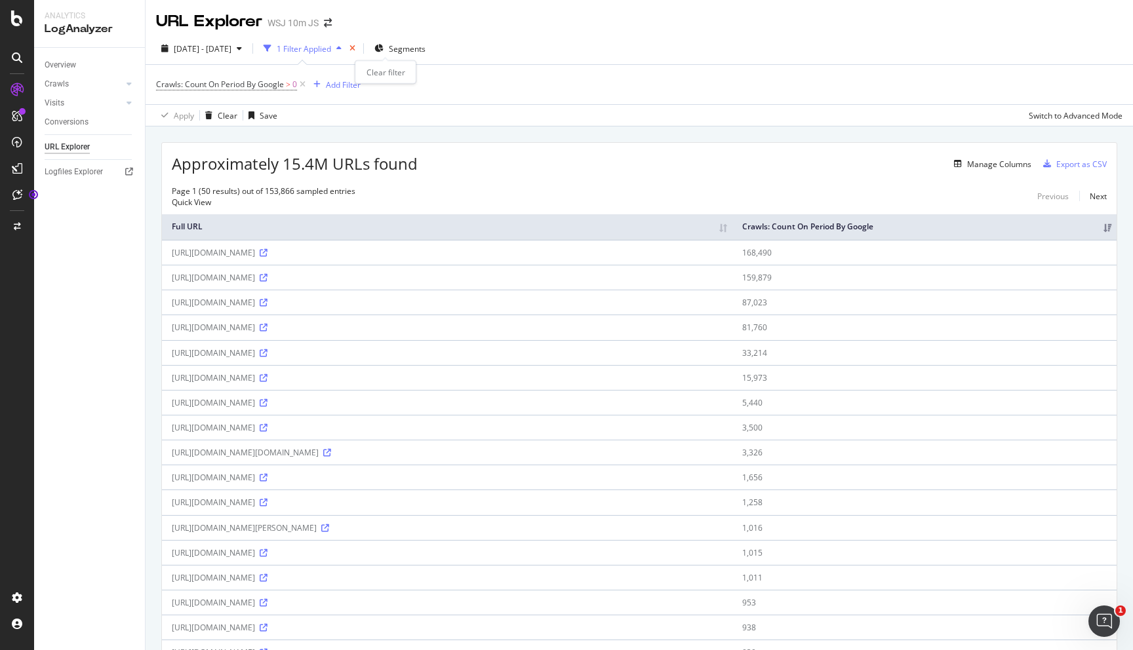
click at [355, 49] on icon "times" at bounding box center [352, 49] width 6 height 8
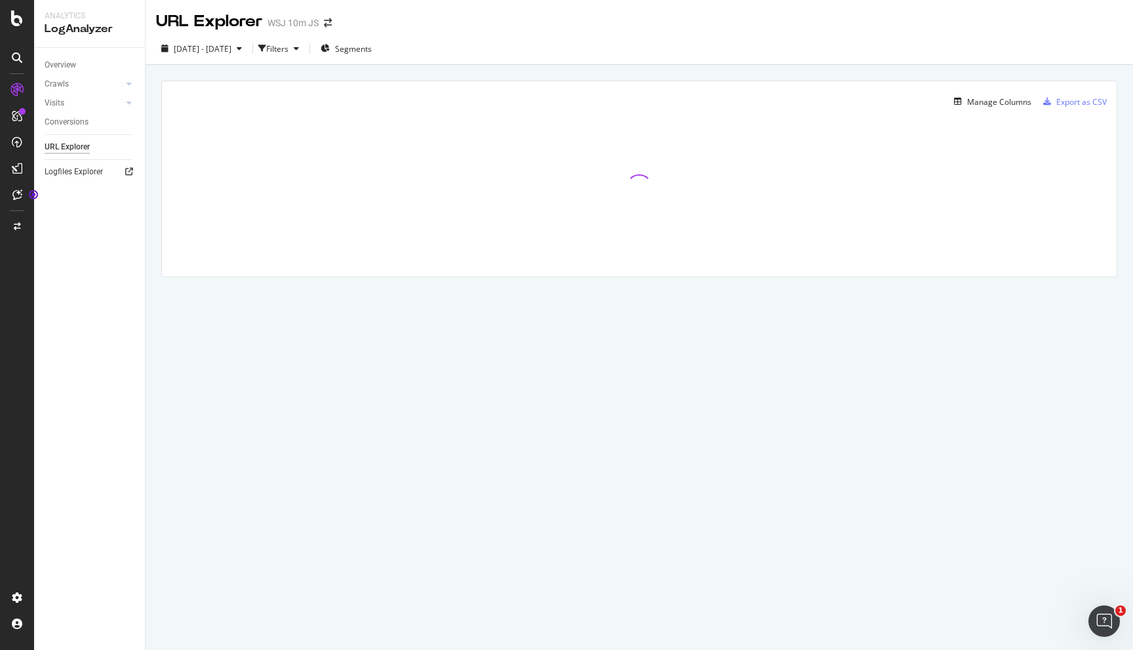
click at [128, 168] on icon at bounding box center [129, 172] width 8 height 8
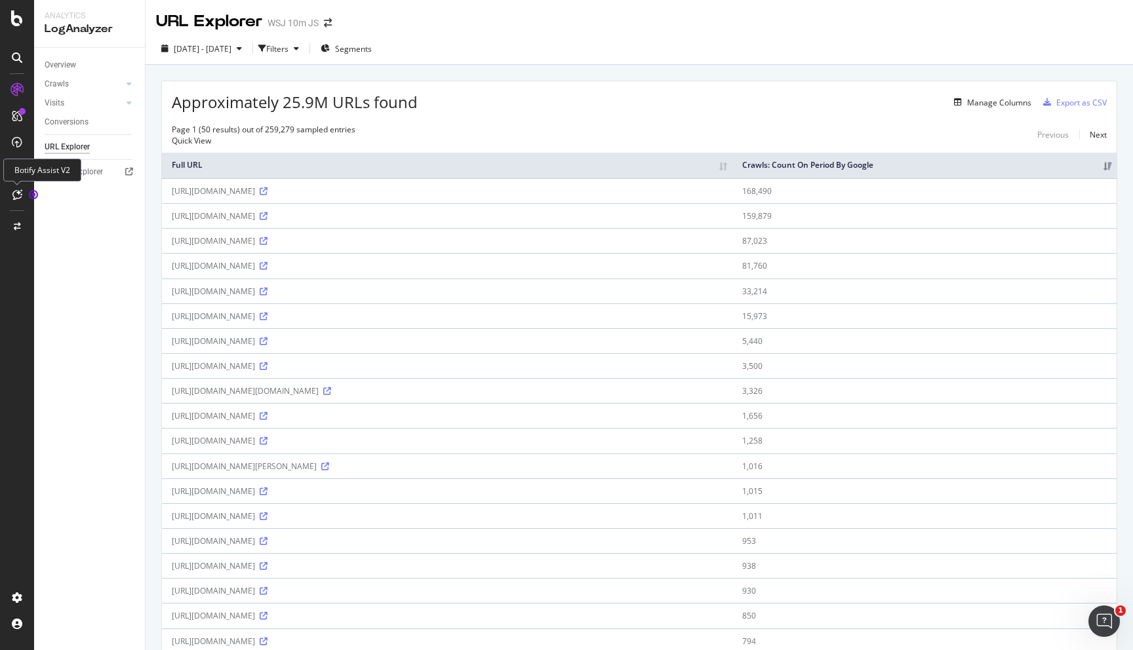
click at [15, 194] on icon at bounding box center [17, 194] width 10 height 10
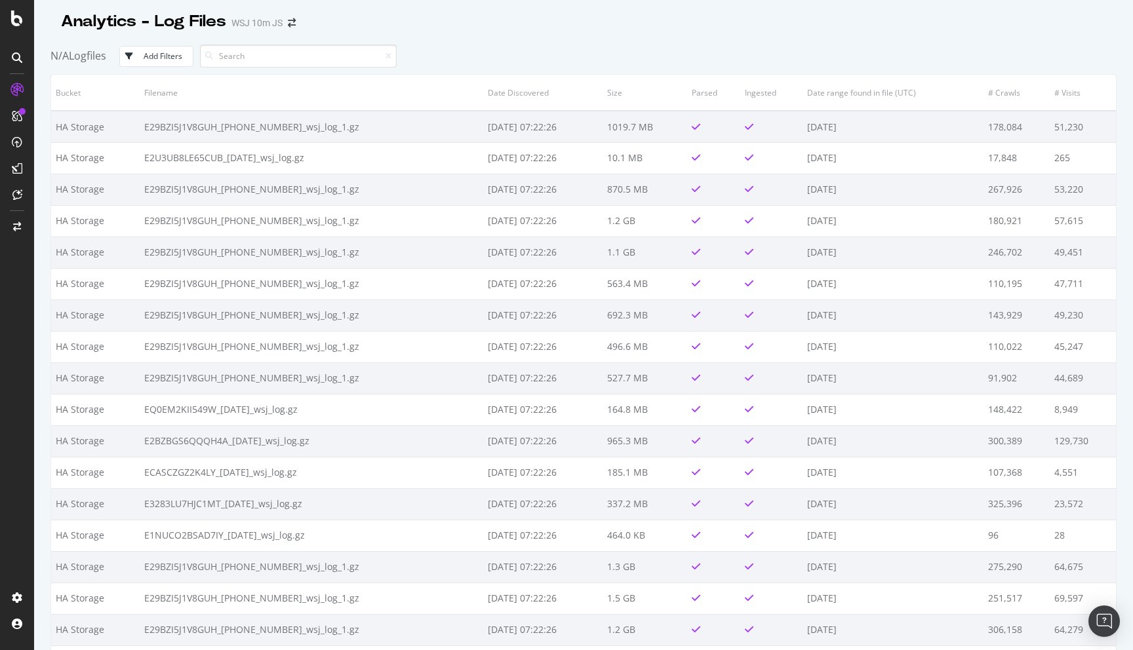
click at [151, 54] on div "Add Filters" at bounding box center [163, 55] width 39 height 11
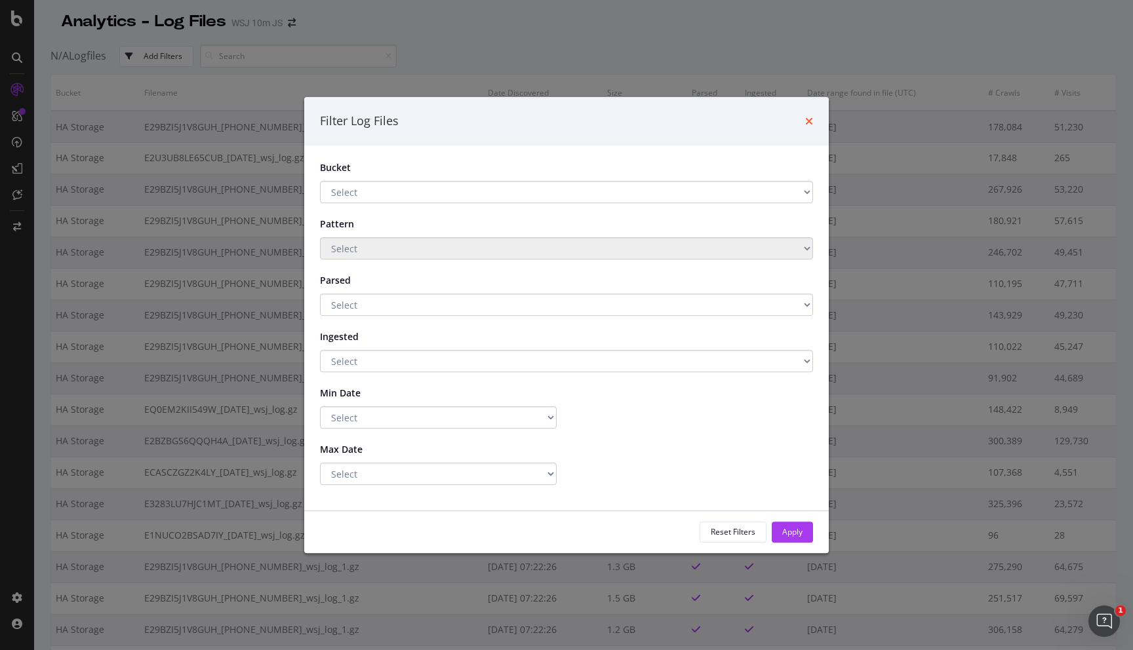
click at [808, 117] on icon "times" at bounding box center [809, 121] width 8 height 10
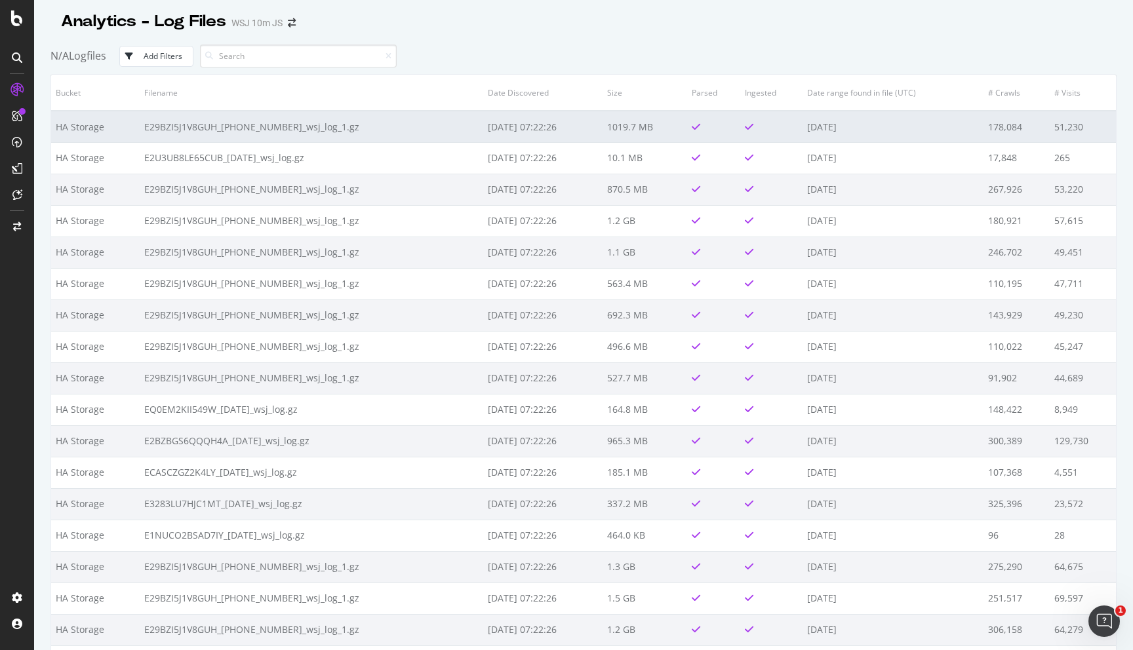
click at [419, 121] on td "E29BZI5J1V8GUH_[PHONE_NUMBER]_wsj_log_1.gz" at bounding box center [312, 126] width 344 height 31
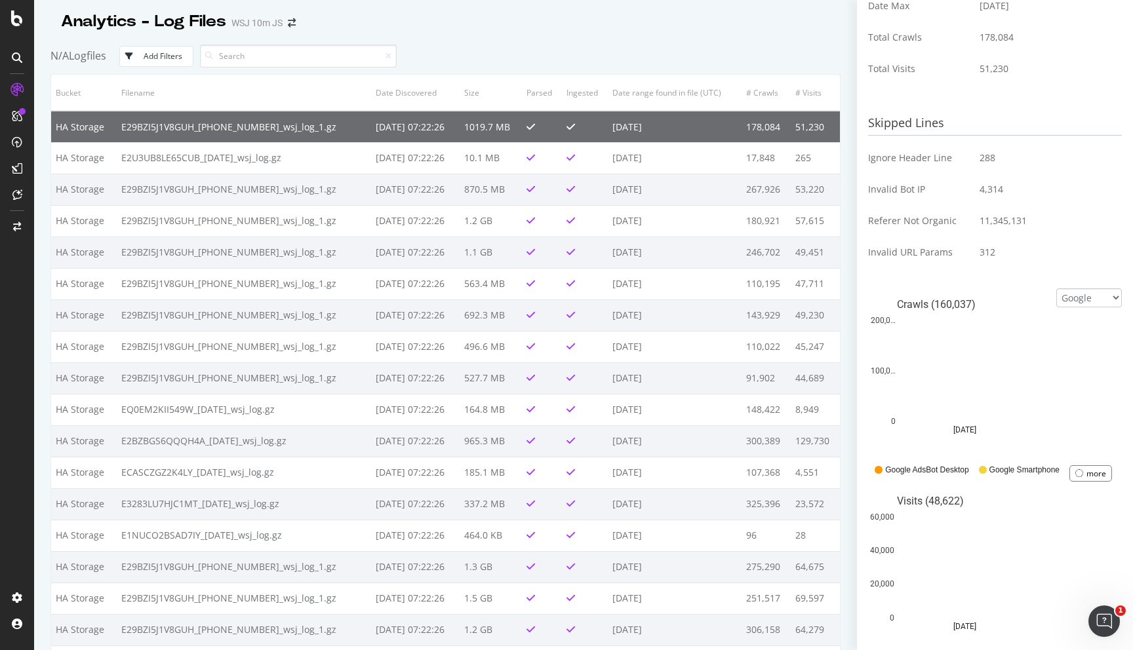
scroll to position [415, 0]
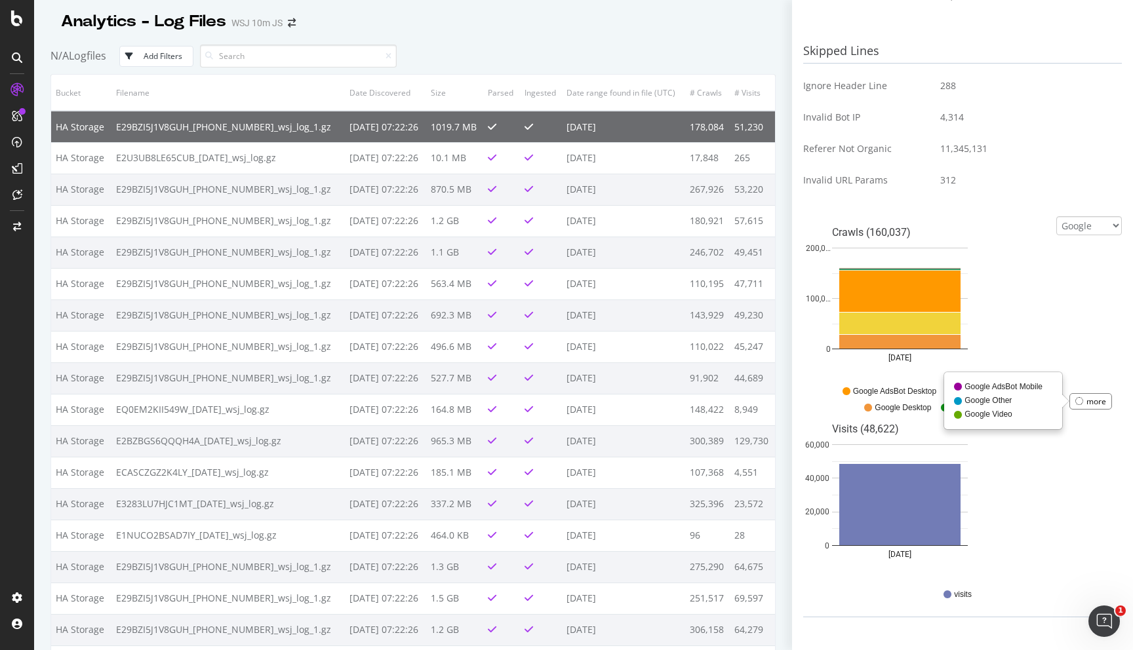
click at [1107, 401] on div "more" at bounding box center [1090, 401] width 43 height 16
click at [1080, 225] on select "Google Bing OpenAI Other AI Bots" at bounding box center [1089, 225] width 66 height 19
click at [1056, 227] on select "Google Bing OpenAI Other AI Bots" at bounding box center [1089, 225] width 66 height 19
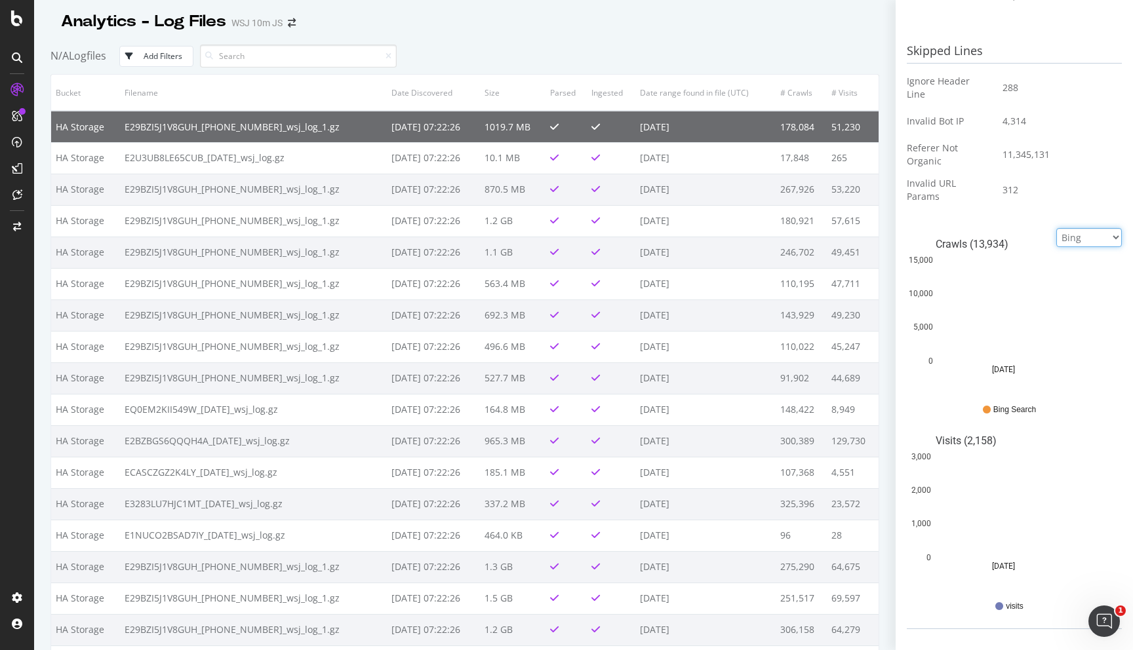
scroll to position [419, 0]
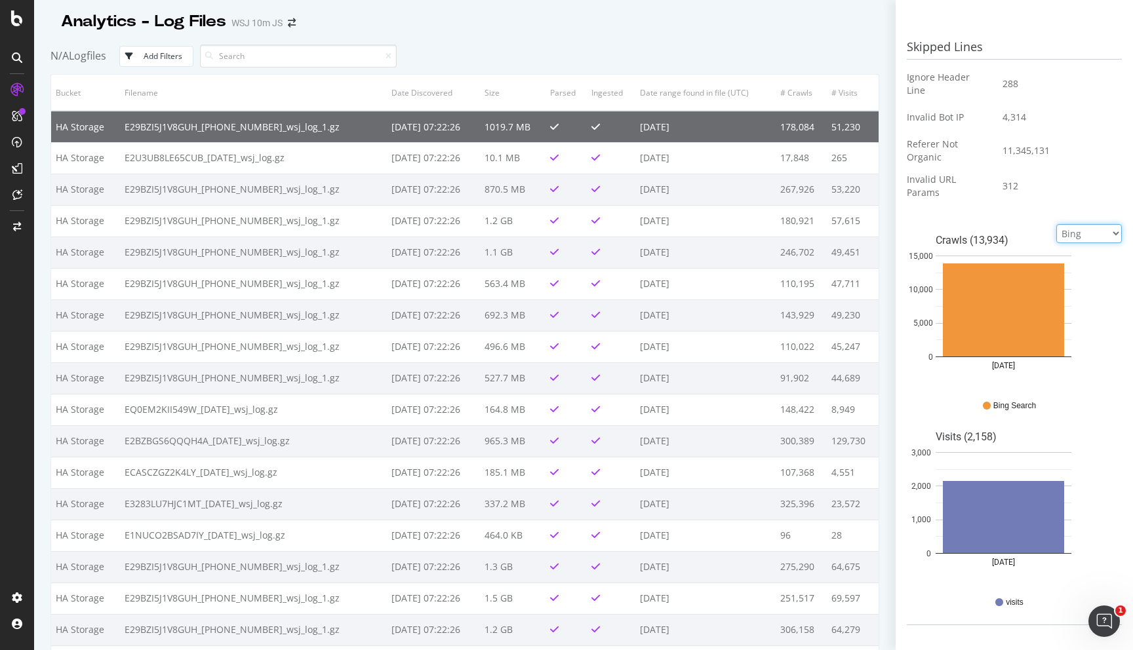
click at [1105, 239] on select "Google Bing OpenAI Other AI Bots" at bounding box center [1089, 233] width 66 height 19
click at [1056, 227] on select "Google Bing OpenAI Other AI Bots" at bounding box center [1089, 233] width 66 height 19
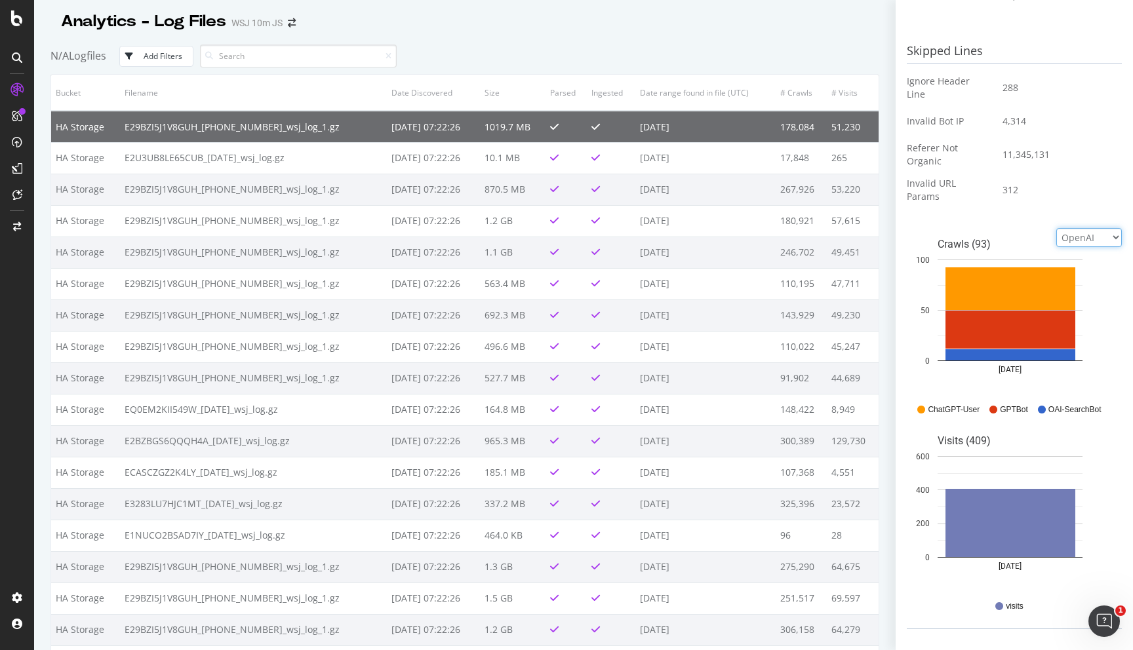
click at [1112, 238] on select "Google Bing OpenAI Other AI Bots" at bounding box center [1089, 237] width 66 height 19
click at [1056, 228] on select "Google Bing OpenAI Other AI Bots" at bounding box center [1089, 237] width 66 height 19
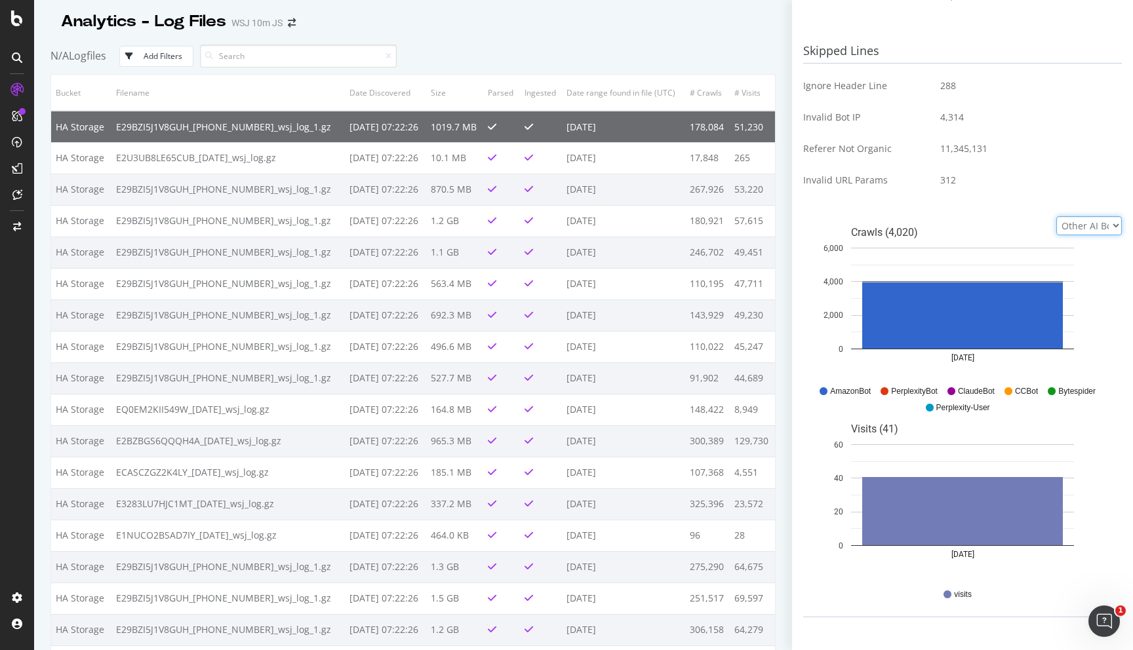
click at [1093, 230] on select "Google Bing OpenAI Other AI Bots" at bounding box center [1089, 225] width 66 height 19
select select "google"
click at [1056, 216] on select "Google Bing OpenAI Other AI Bots" at bounding box center [1089, 225] width 66 height 19
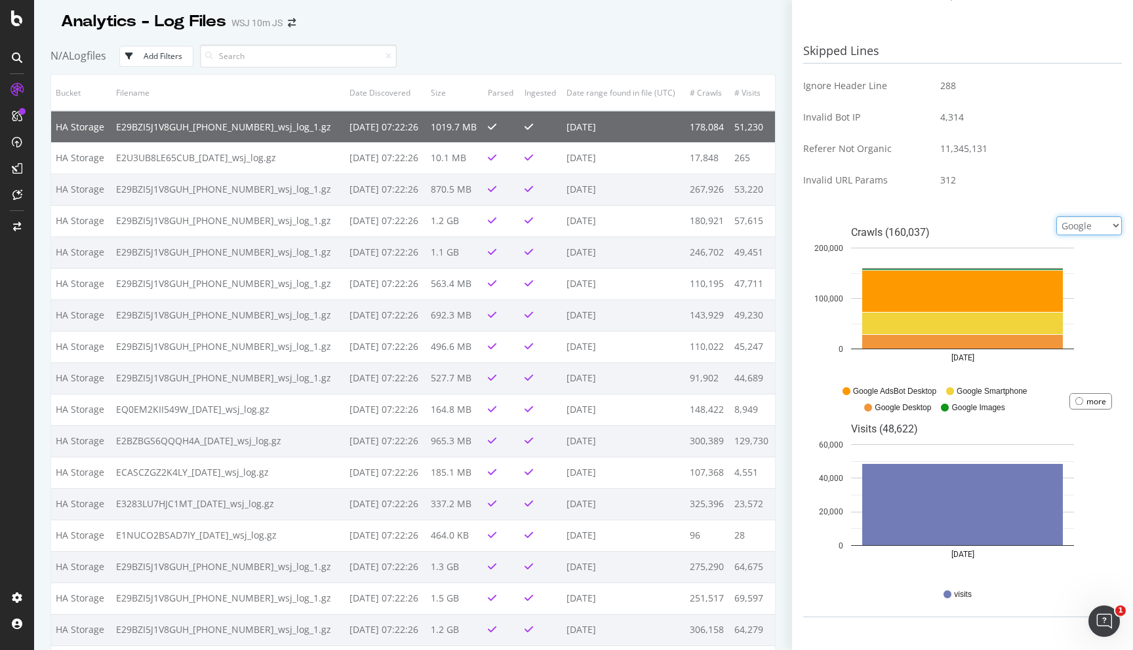
click at [1108, 229] on select "Google Bing OpenAI Other AI Bots" at bounding box center [1089, 225] width 66 height 19
click at [1091, 405] on div "more" at bounding box center [1096, 401] width 20 height 11
click at [973, 130] on td "4,314" at bounding box center [1025, 117] width 191 height 31
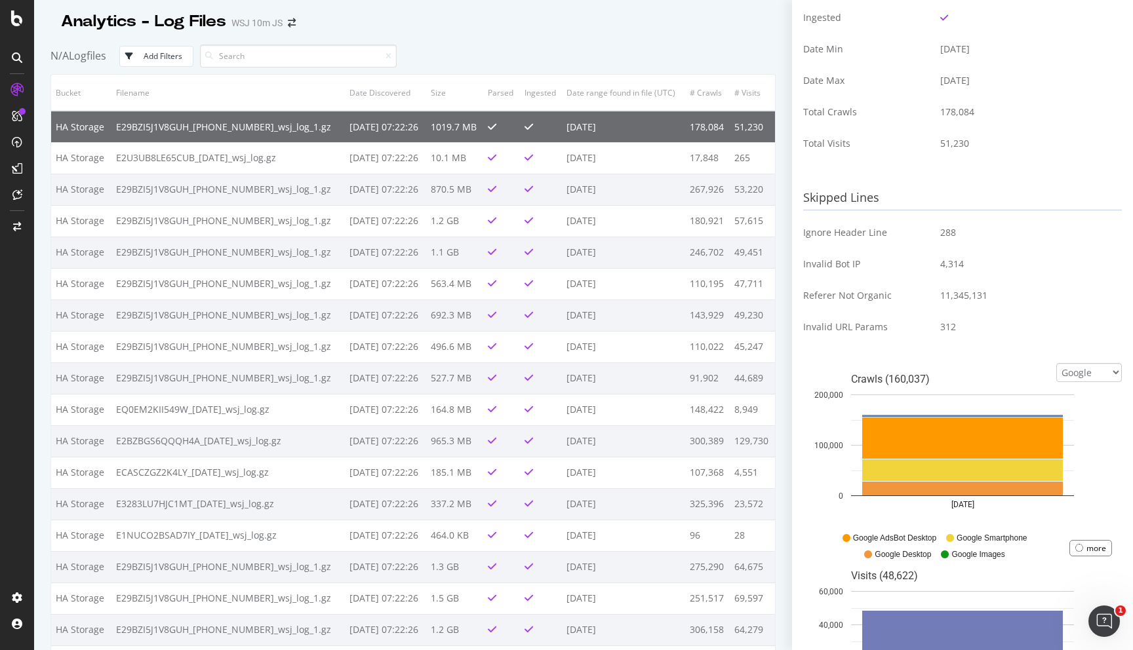
scroll to position [0, 0]
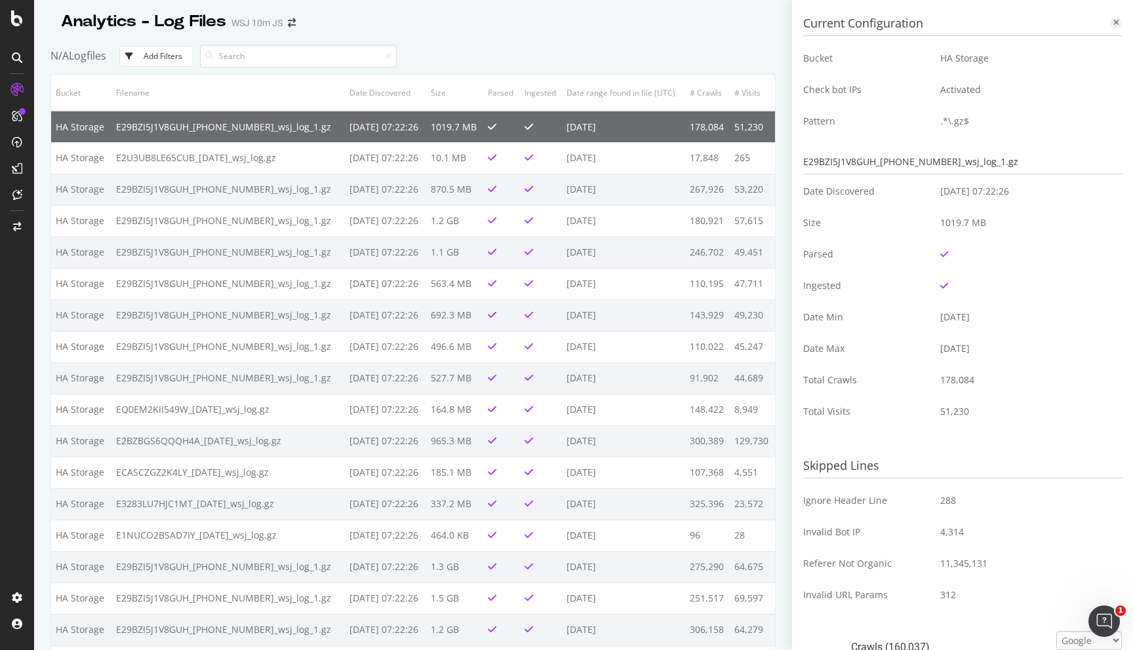
click at [1118, 21] on div at bounding box center [1116, 23] width 12 height 12
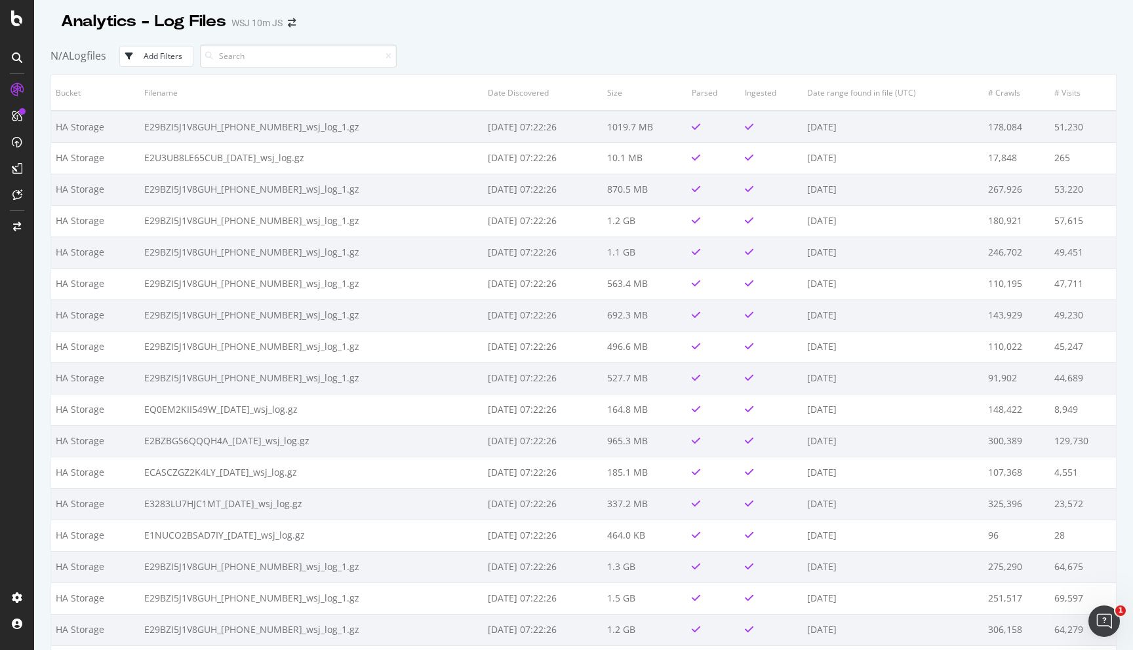
click at [165, 63] on button "Add Filters" at bounding box center [156, 56] width 74 height 21
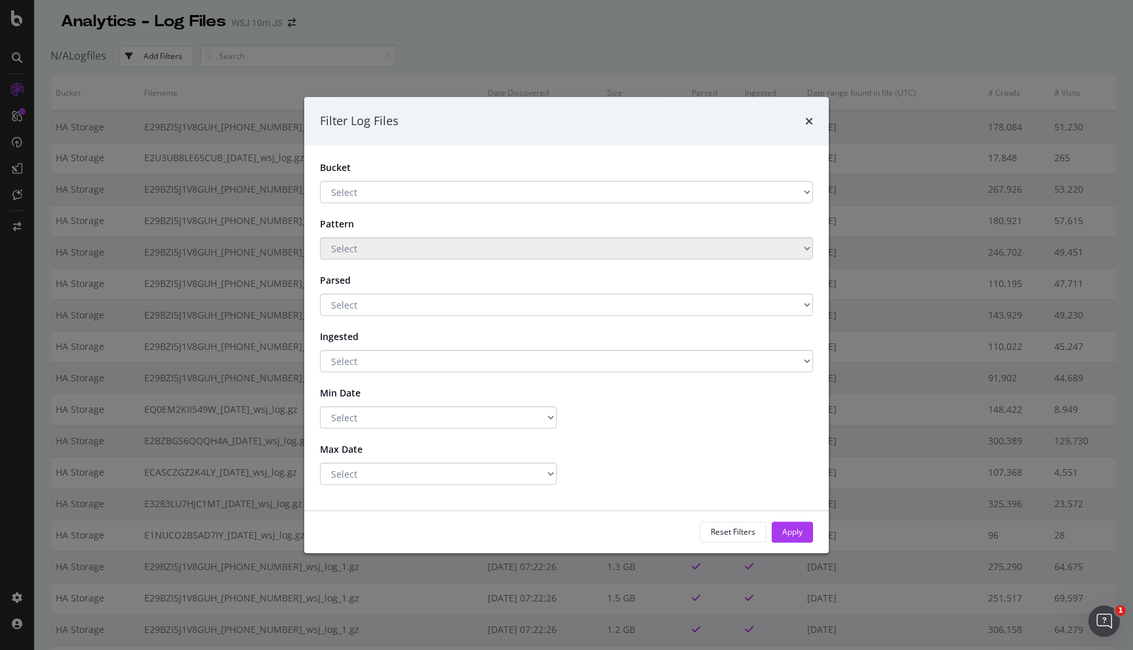
click at [429, 190] on select "Select S3 Archive HA Storage Main storage Main storage 2" at bounding box center [566, 192] width 493 height 22
select select "7ca1ea59-8d18-464e-938d-c5d0bdfe0ee3"
click at [320, 181] on select "Select S3 Archive HA Storage Main storage Main storage 2" at bounding box center [566, 192] width 493 height 22
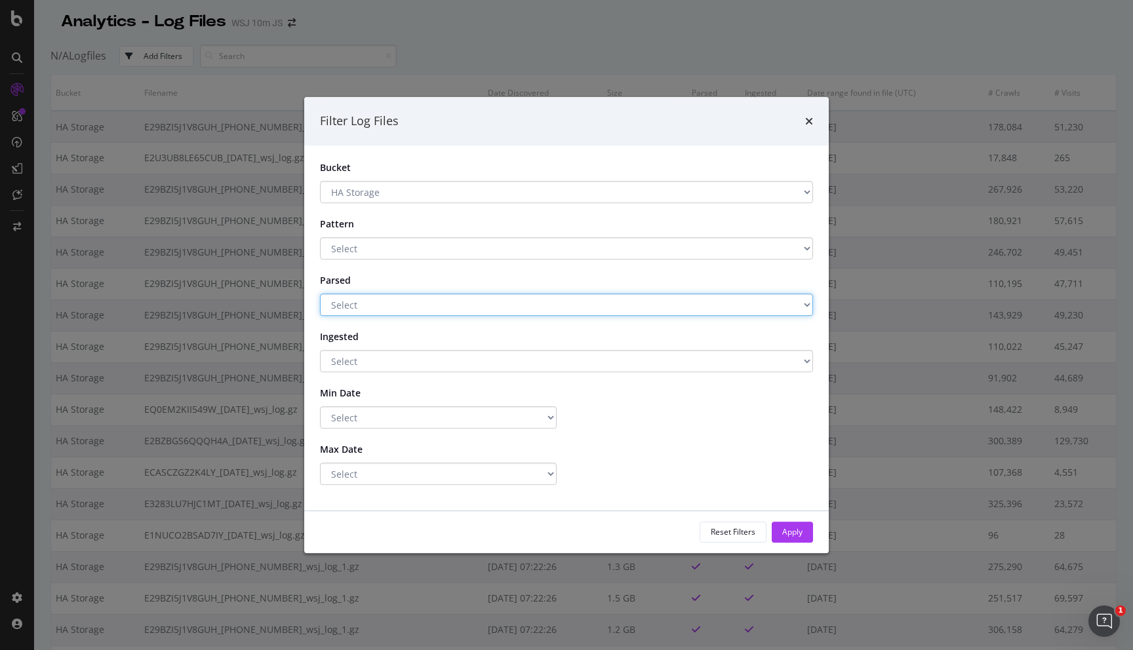
click at [401, 305] on select "Select Yes No" at bounding box center [566, 305] width 493 height 22
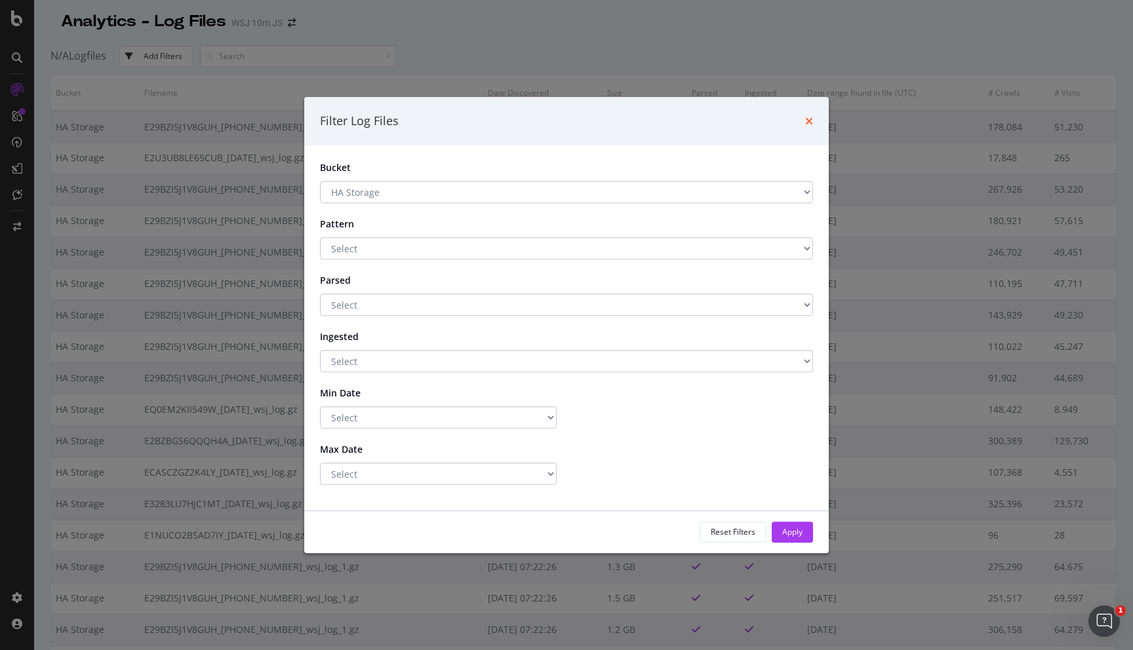
click at [806, 119] on icon "times" at bounding box center [809, 121] width 8 height 10
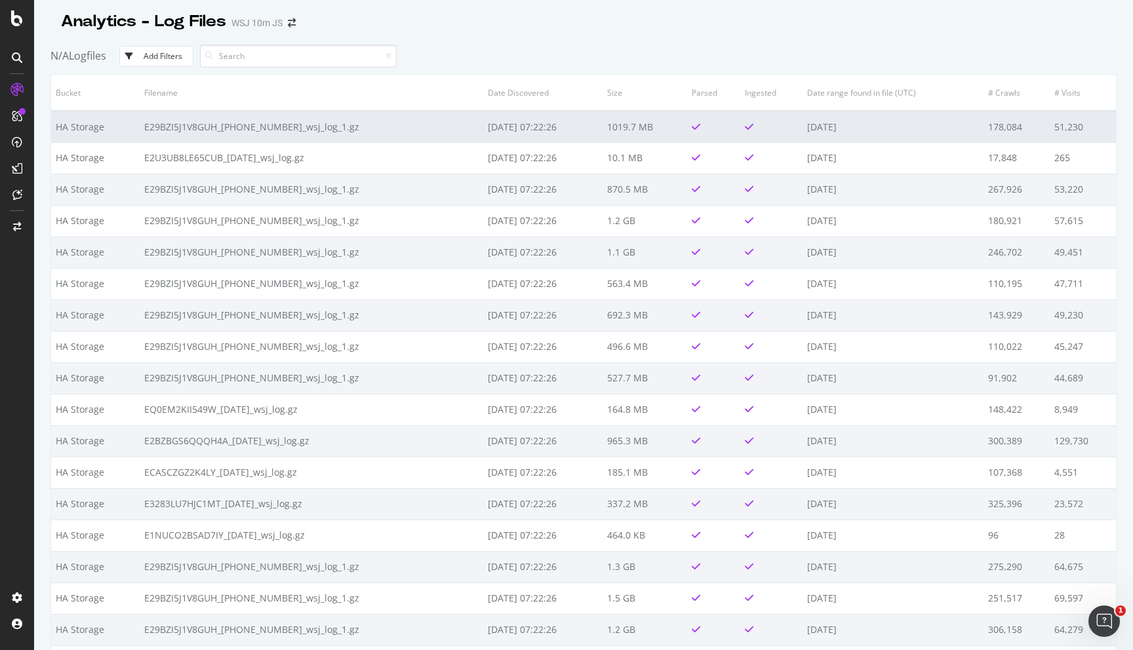
click at [218, 127] on td "E29BZI5J1V8GUH_2025-08-12-02_wsj_log_1.gz" at bounding box center [312, 126] width 344 height 31
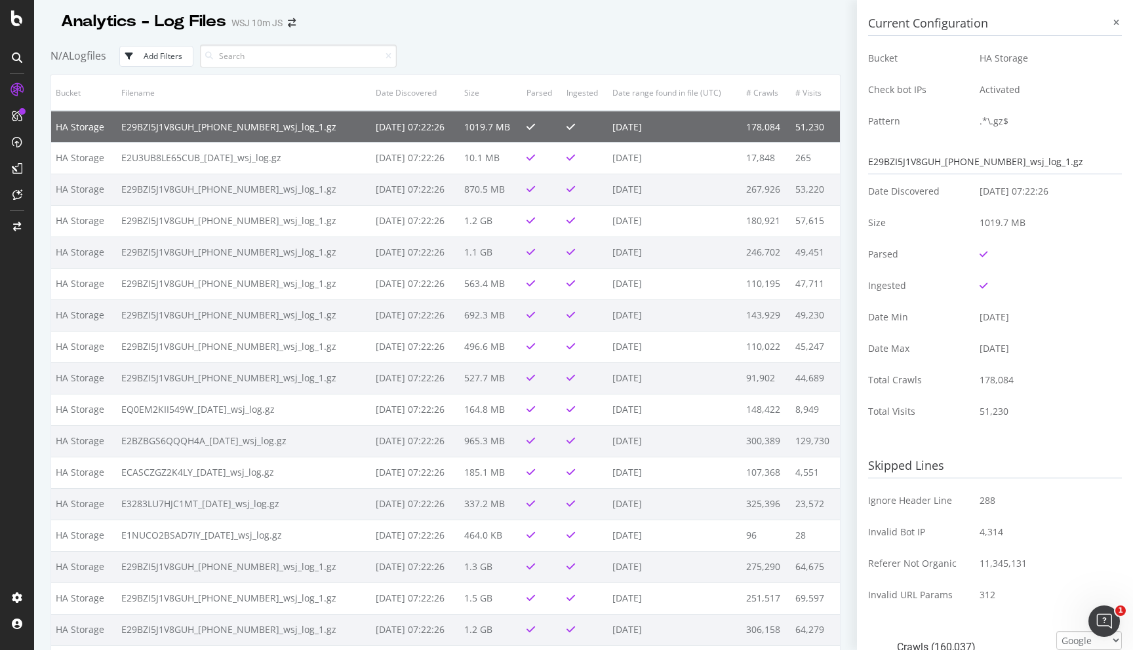
click at [1008, 162] on div "E29BZI5J1V8GUH_2025-08-12-02_wsj_log_1.gz" at bounding box center [995, 162] width 254 height 24
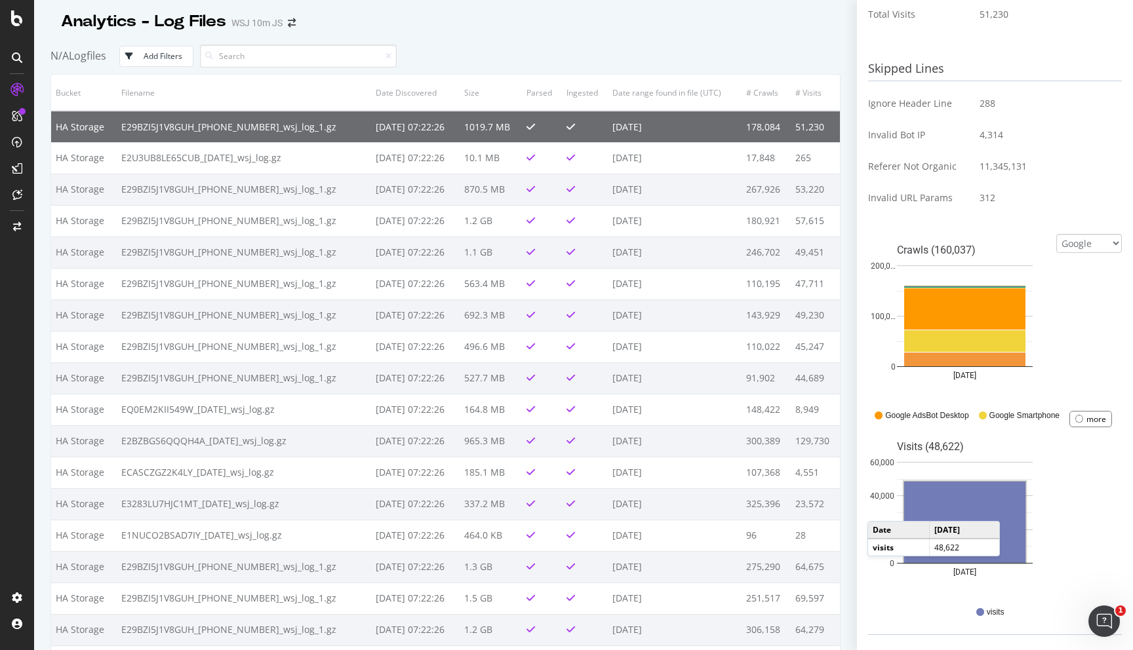
scroll to position [415, 0]
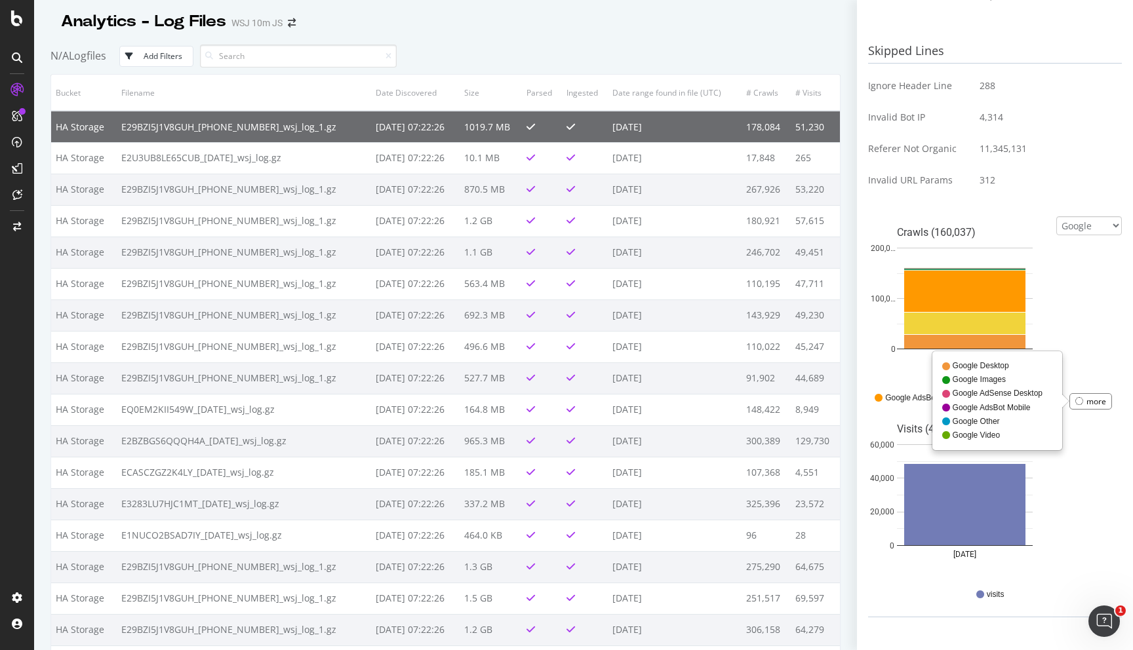
click at [1103, 406] on div "more" at bounding box center [1096, 401] width 20 height 11
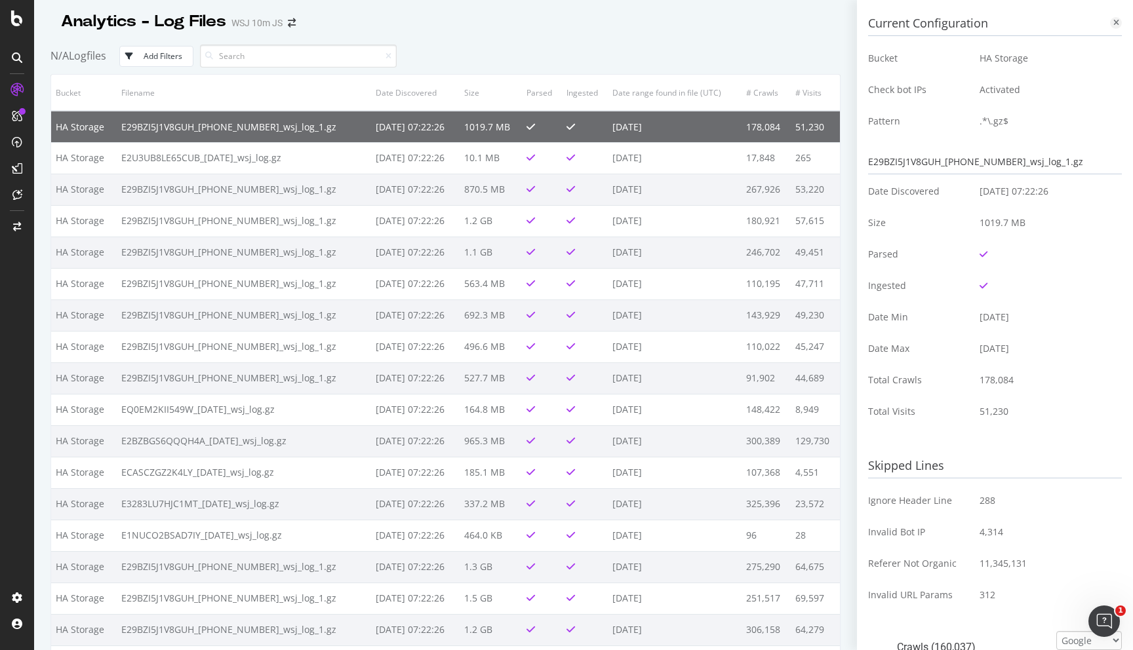
click at [1114, 25] on icon at bounding box center [1116, 23] width 6 height 8
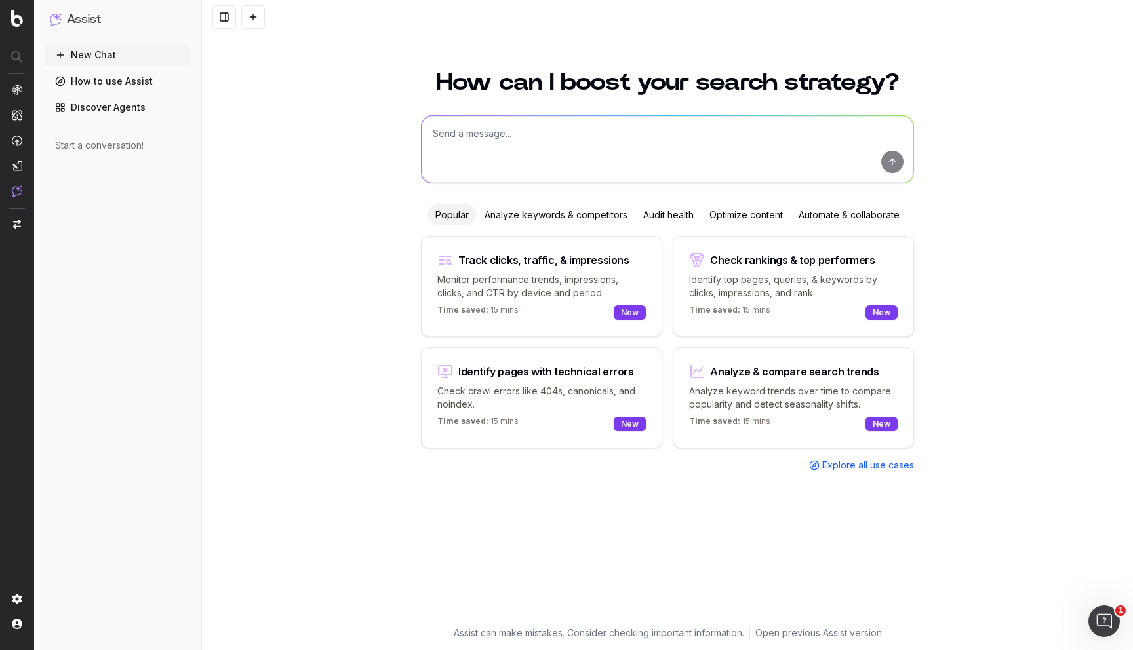
click at [576, 123] on textarea at bounding box center [668, 149] width 492 height 67
type textarea "I would like to see every bot that has crawled the websit in the past 30 days"
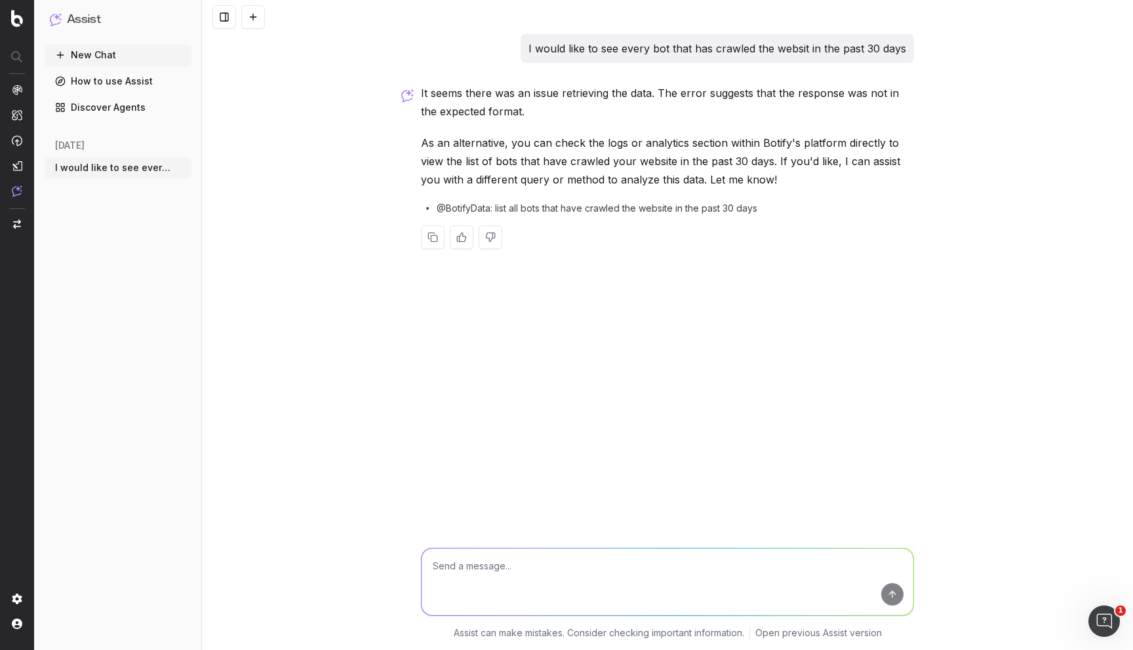
click at [526, 206] on span "@BotifyData: list all bots that have crawled the website in the past 30 days" at bounding box center [597, 208] width 321 height 13
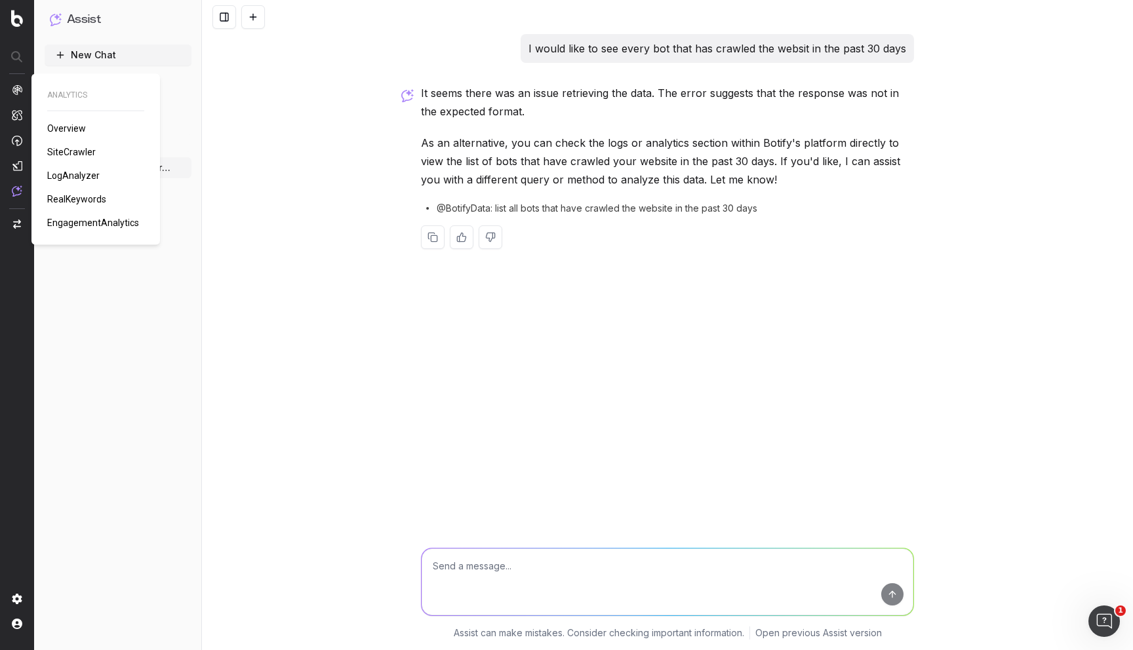
click at [80, 155] on span "SiteCrawler" at bounding box center [71, 152] width 49 height 10
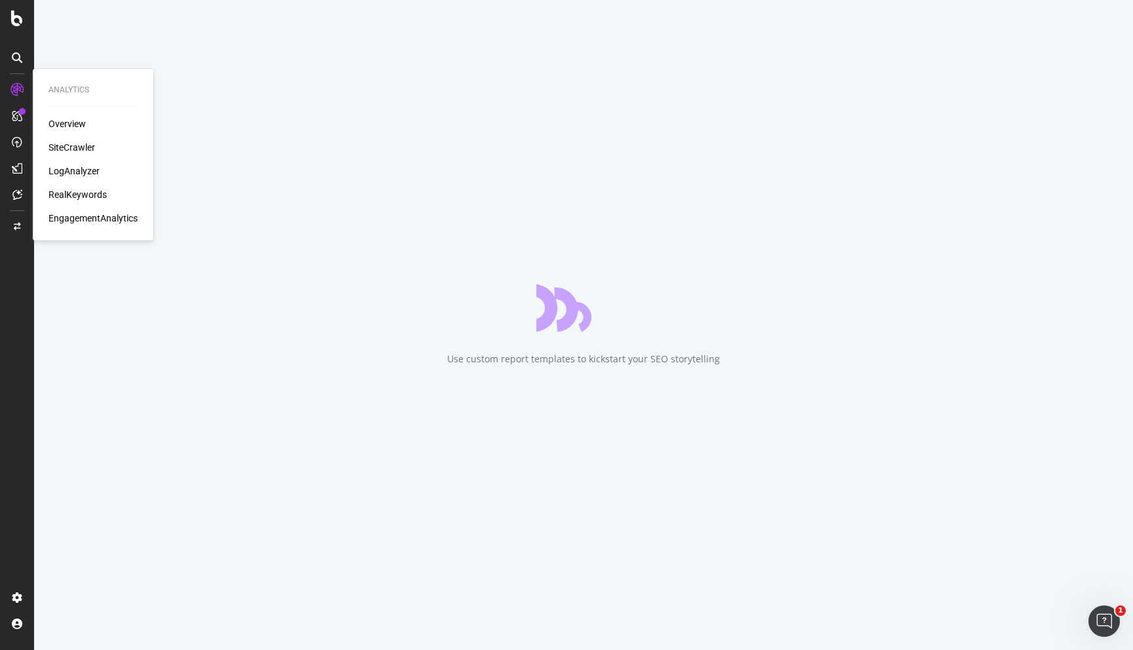
click at [77, 167] on div "LogAnalyzer" at bounding box center [74, 171] width 51 height 13
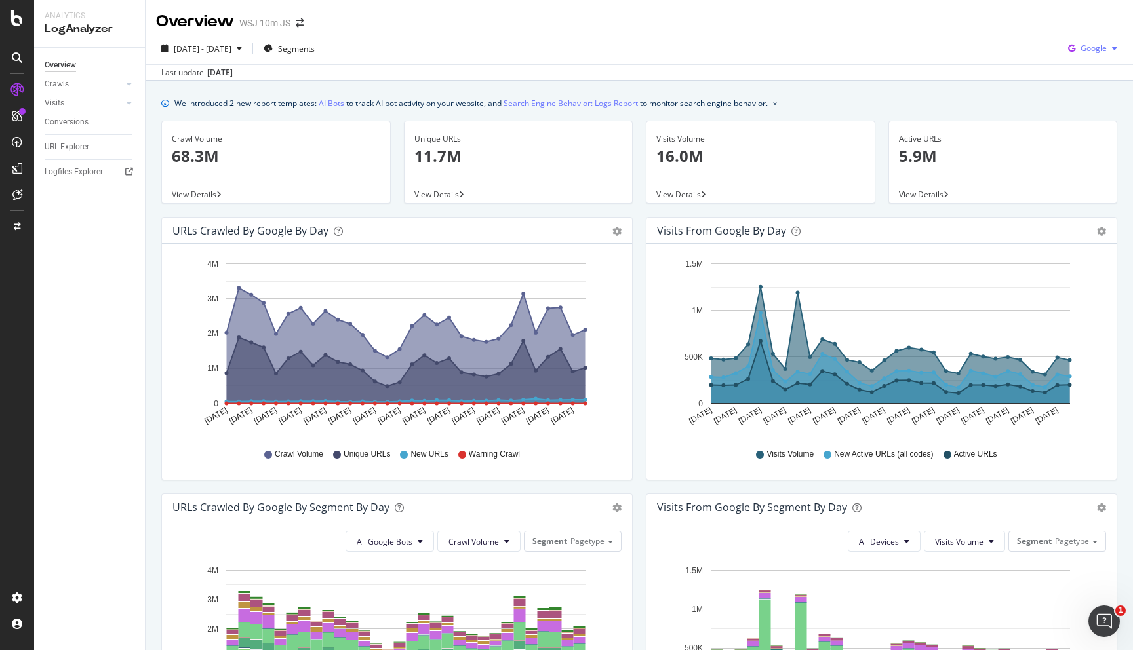
click at [1117, 47] on div "button" at bounding box center [1115, 49] width 16 height 8
click at [1012, 98] on div "We introduced 2 new report templates: AI Bots to track AI bot activity on your …" at bounding box center [639, 103] width 956 height 14
click at [125, 81] on div at bounding box center [129, 83] width 13 height 13
click at [105, 101] on div "Daily Distribution" at bounding box center [80, 103] width 61 height 14
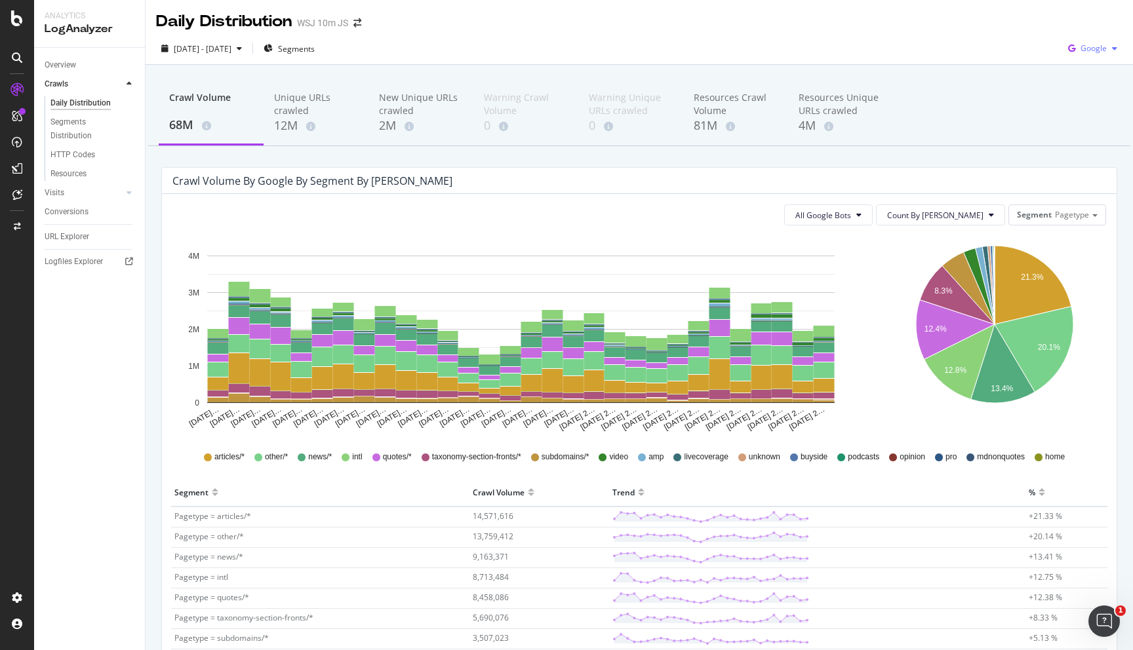
click at [1090, 48] on span "Google" at bounding box center [1093, 48] width 26 height 11
click at [1090, 90] on div "Bing" at bounding box center [1083, 99] width 90 height 19
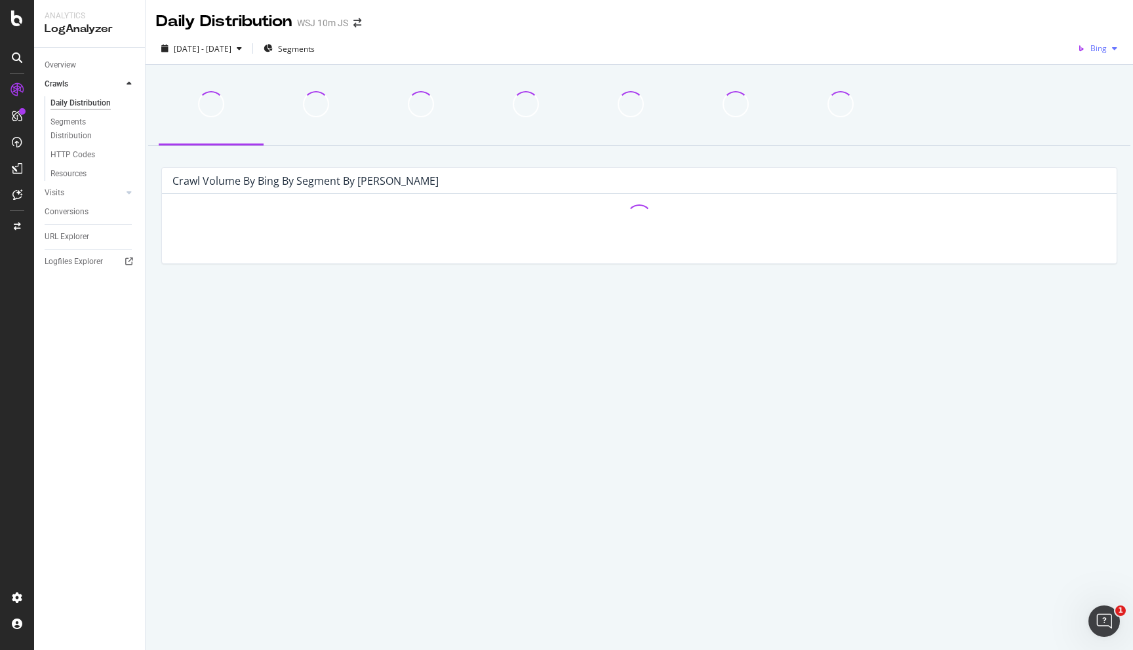
click at [1095, 56] on div "Bing" at bounding box center [1097, 49] width 50 height 20
click at [1101, 160] on div "Google Bing OpenAI Other AI Bots" at bounding box center [1083, 112] width 92 height 104
click at [1098, 145] on span "Other AI Bots" at bounding box center [1093, 148] width 49 height 12
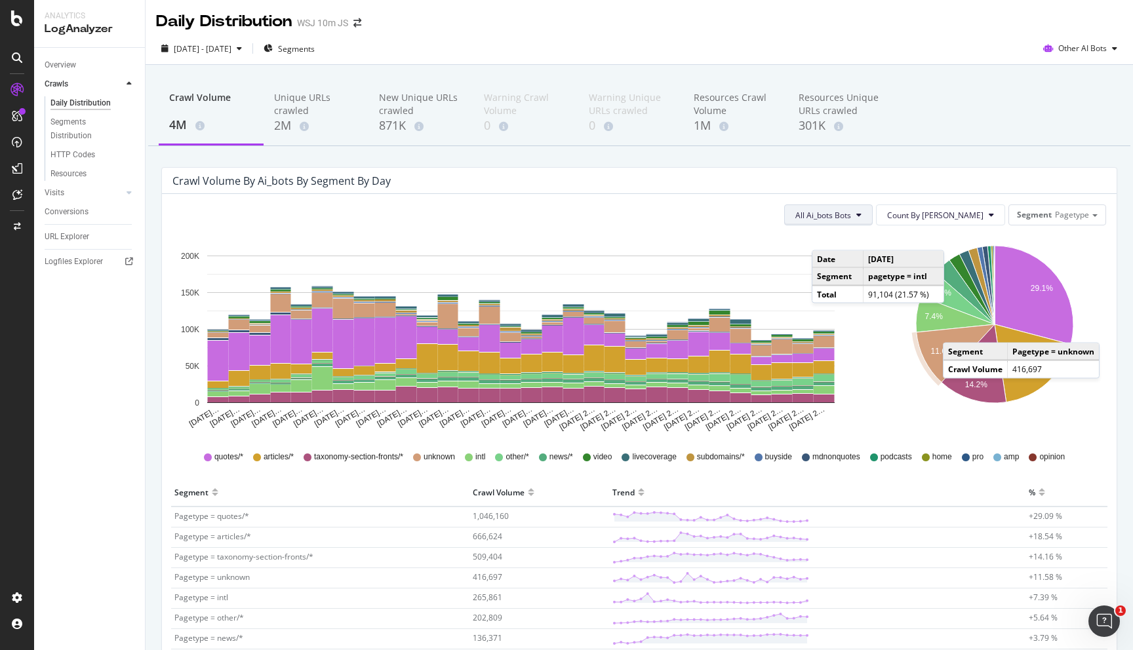
click at [873, 206] on button "All Ai_bots Bots" at bounding box center [828, 215] width 88 height 21
click at [897, 264] on span "Bytespider" at bounding box center [880, 266] width 73 height 12
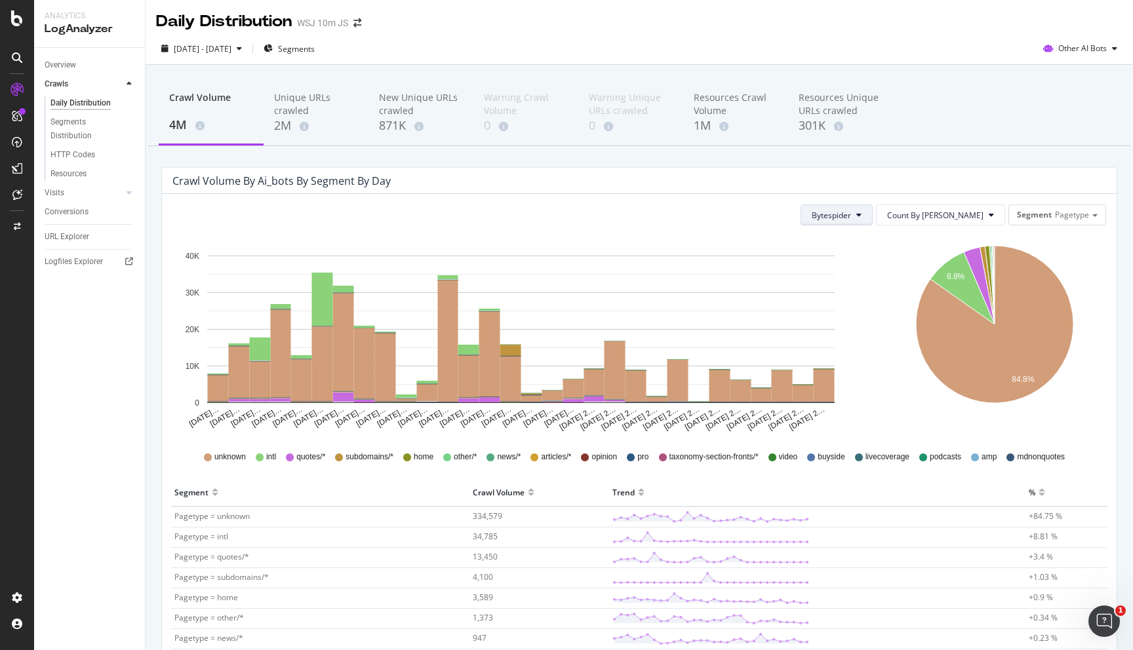
click at [861, 212] on icon at bounding box center [858, 215] width 5 height 8
click at [899, 290] on span "MistralAI-User" at bounding box center [896, 290] width 73 height 12
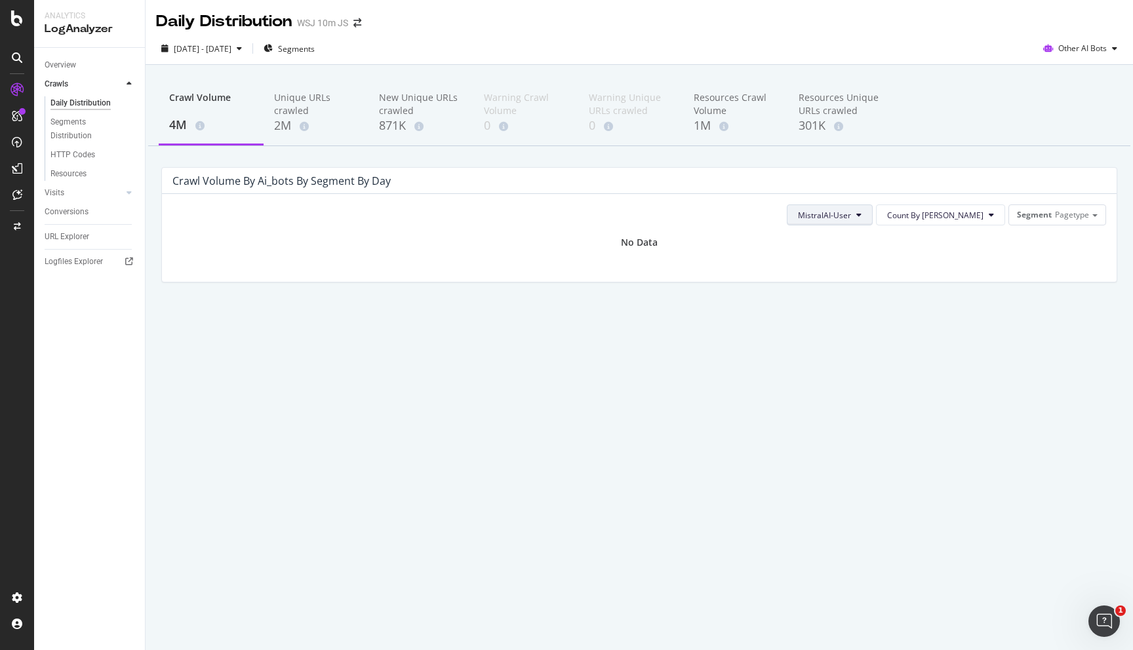
click at [873, 223] on button "MistralAI-User" at bounding box center [830, 215] width 86 height 21
click at [882, 312] on span "PerplexityBot" at bounding box center [884, 314] width 73 height 12
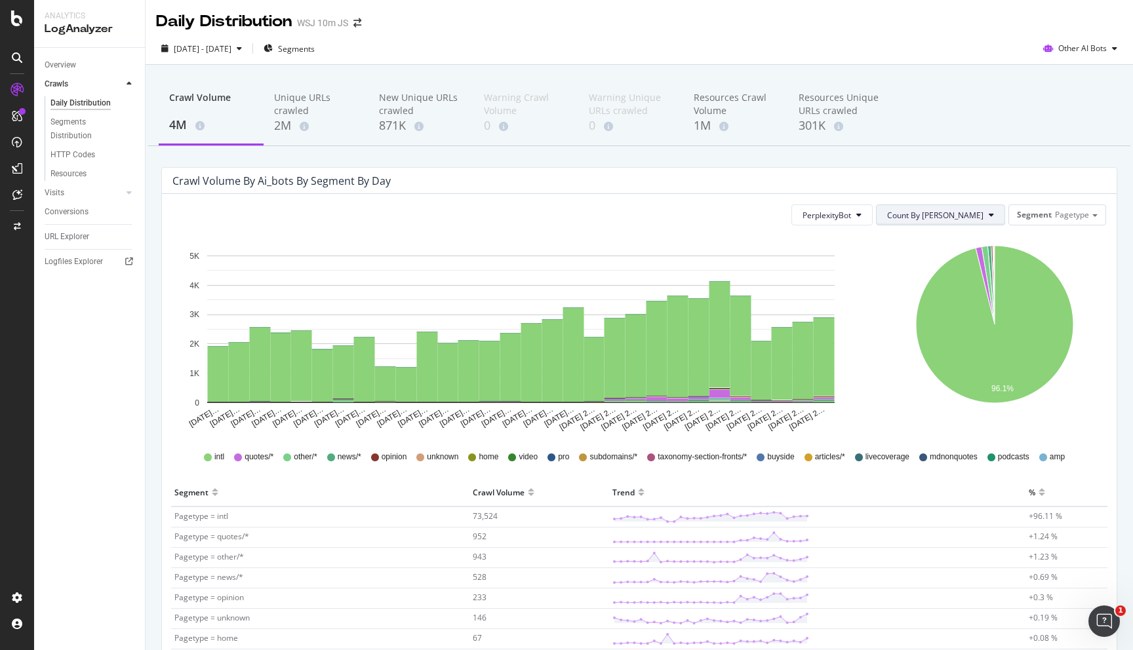
click at [964, 219] on span "Count By [PERSON_NAME]" at bounding box center [935, 215] width 96 height 11
click at [1094, 52] on span "Other AI Bots" at bounding box center [1082, 48] width 49 height 11
click at [1086, 73] on span "Google" at bounding box center [1090, 75] width 51 height 12
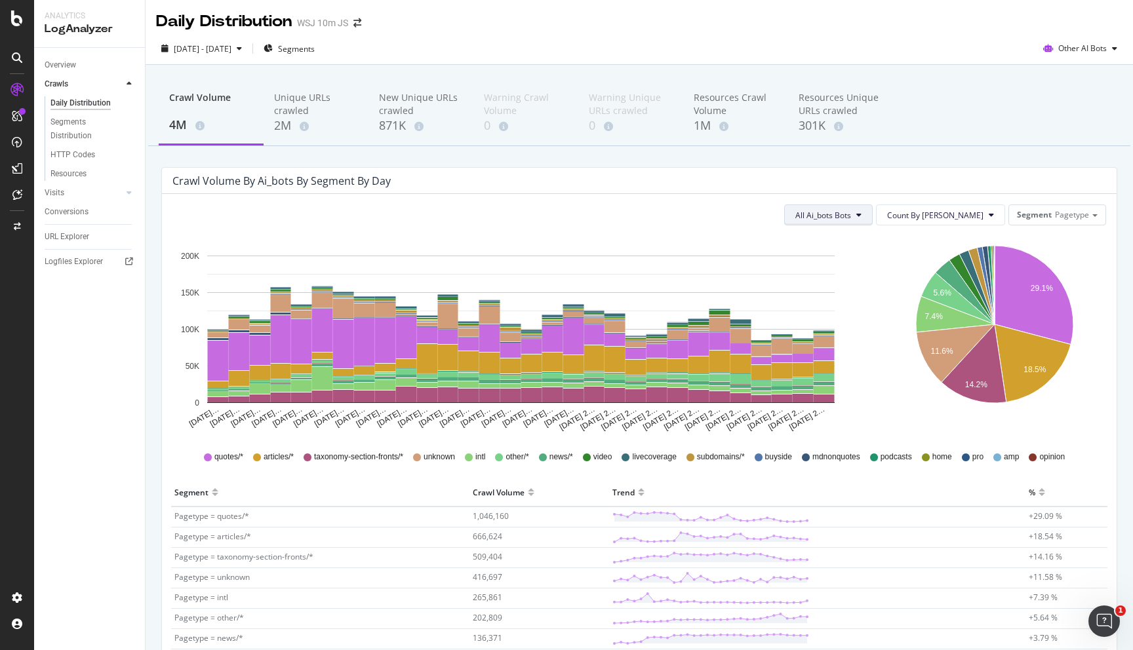
click at [873, 205] on button "All Ai_bots Bots" at bounding box center [828, 215] width 88 height 21
click at [895, 336] on span "Perplexity-User" at bounding box center [880, 338] width 73 height 12
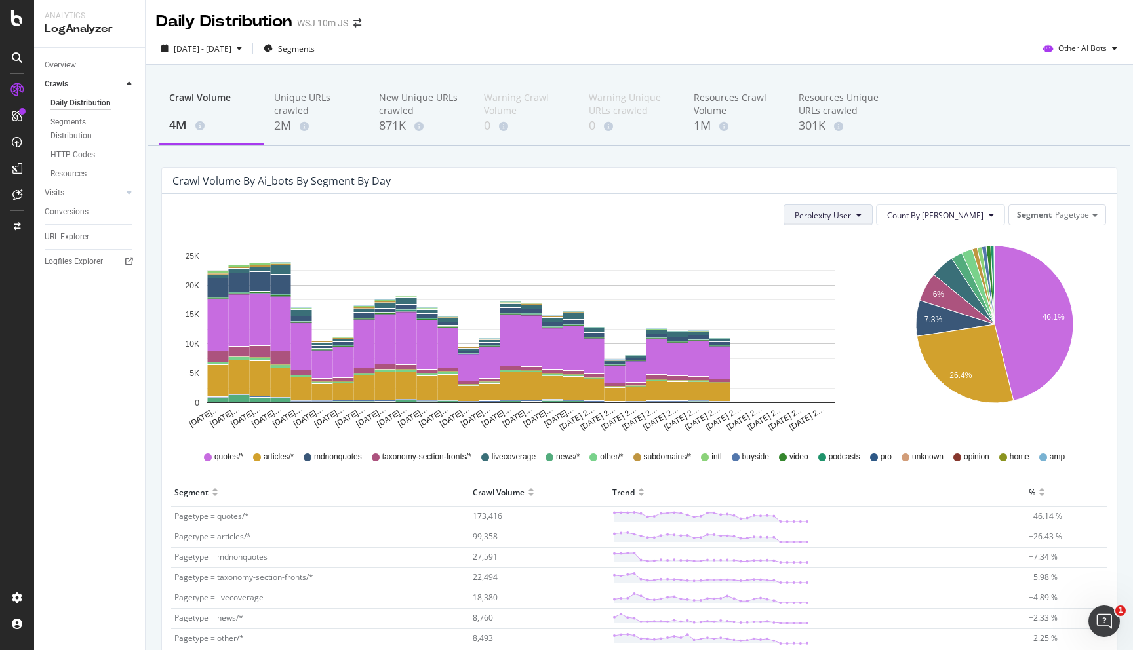
click at [873, 222] on button "Perplexity-User" at bounding box center [827, 215] width 89 height 21
click at [871, 292] on div "ClaudeBot" at bounding box center [880, 285] width 94 height 19
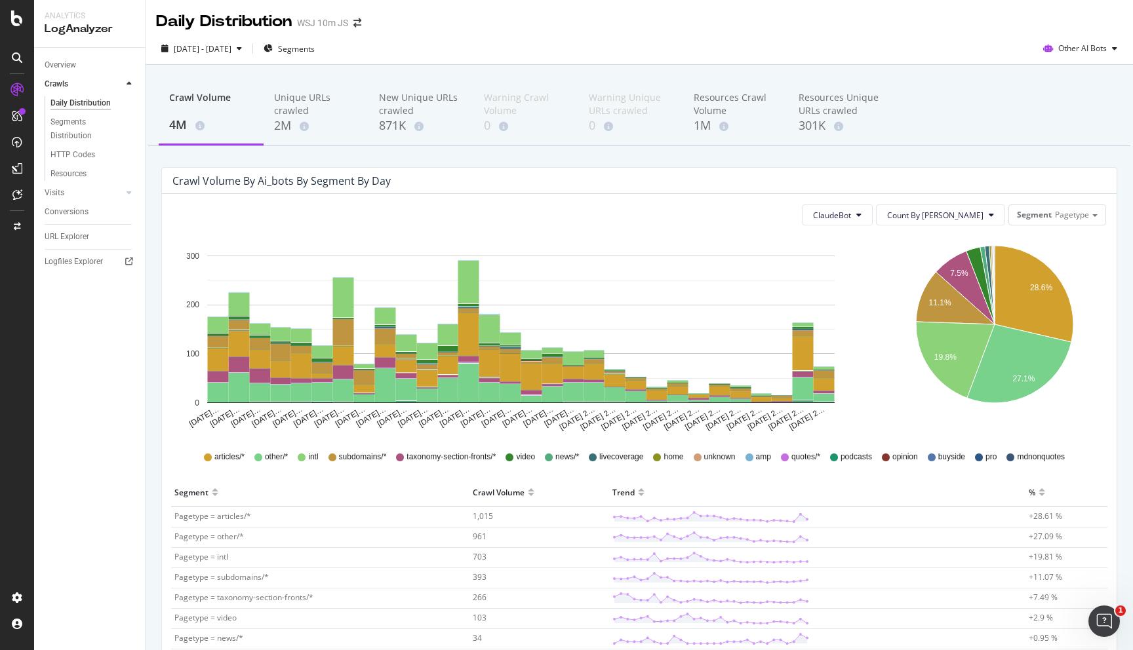
click at [873, 205] on span "ClaudeBot" at bounding box center [837, 215] width 71 height 21
click at [851, 210] on span "ClaudeBot" at bounding box center [832, 215] width 38 height 11
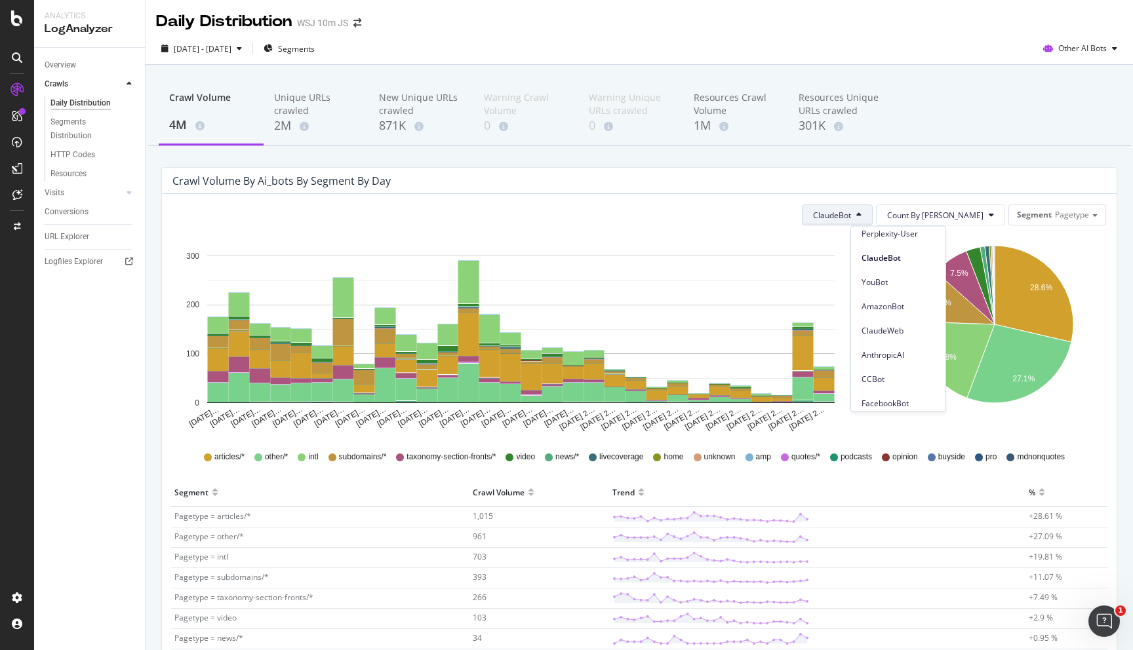
scroll to position [113, 0]
click at [901, 340] on span "AnthropicAI" at bounding box center [897, 346] width 73 height 12
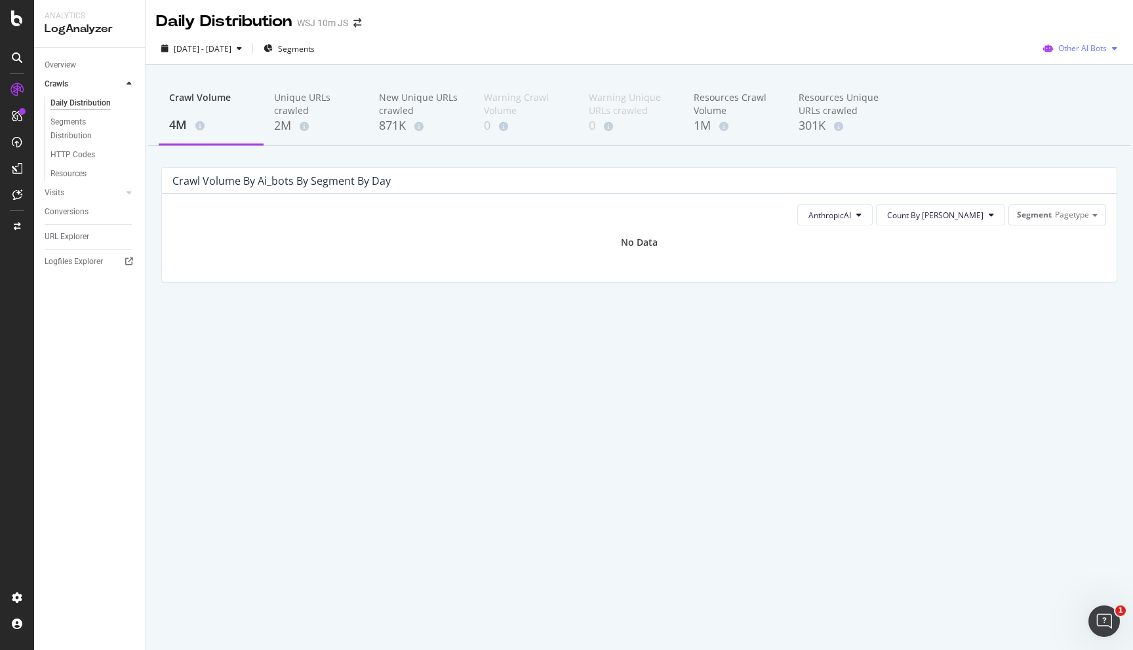
click at [1069, 50] on span "Other AI Bots" at bounding box center [1082, 48] width 49 height 11
click at [1083, 117] on div "OpenAI" at bounding box center [1080, 123] width 93 height 19
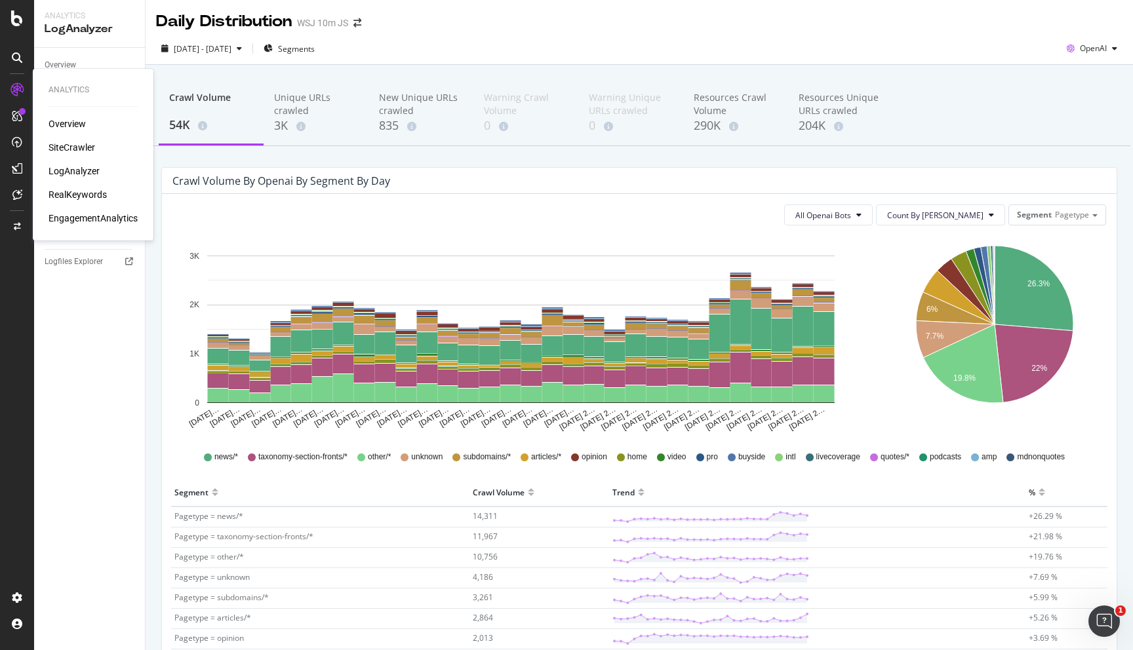
click at [87, 192] on div "RealKeywords" at bounding box center [78, 194] width 58 height 13
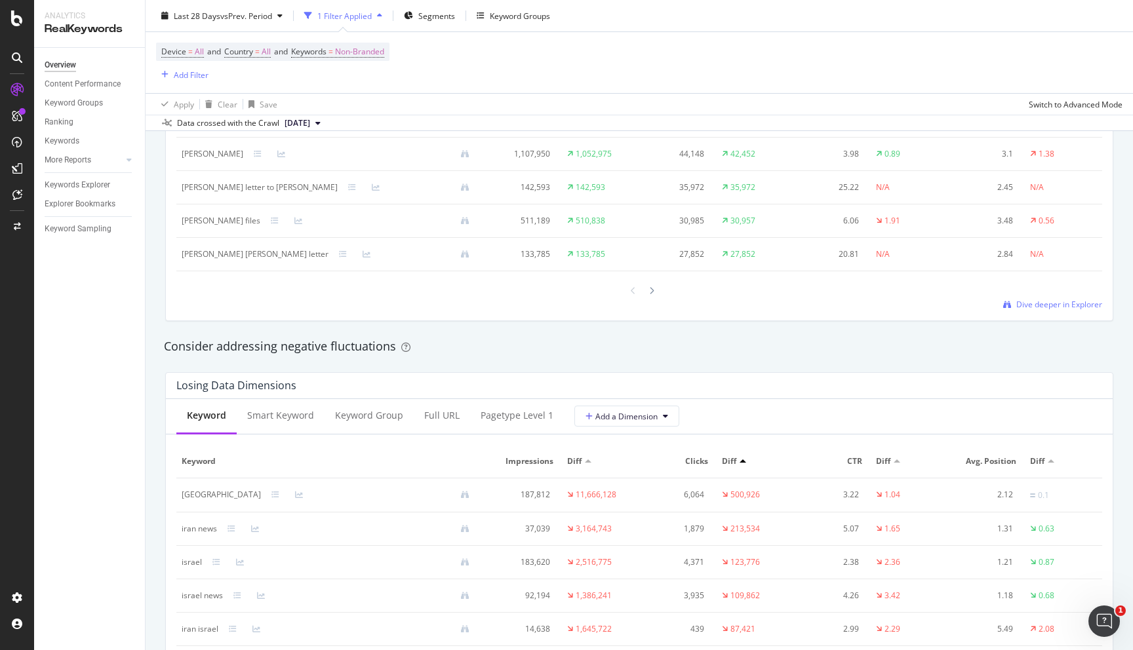
scroll to position [1175, 0]
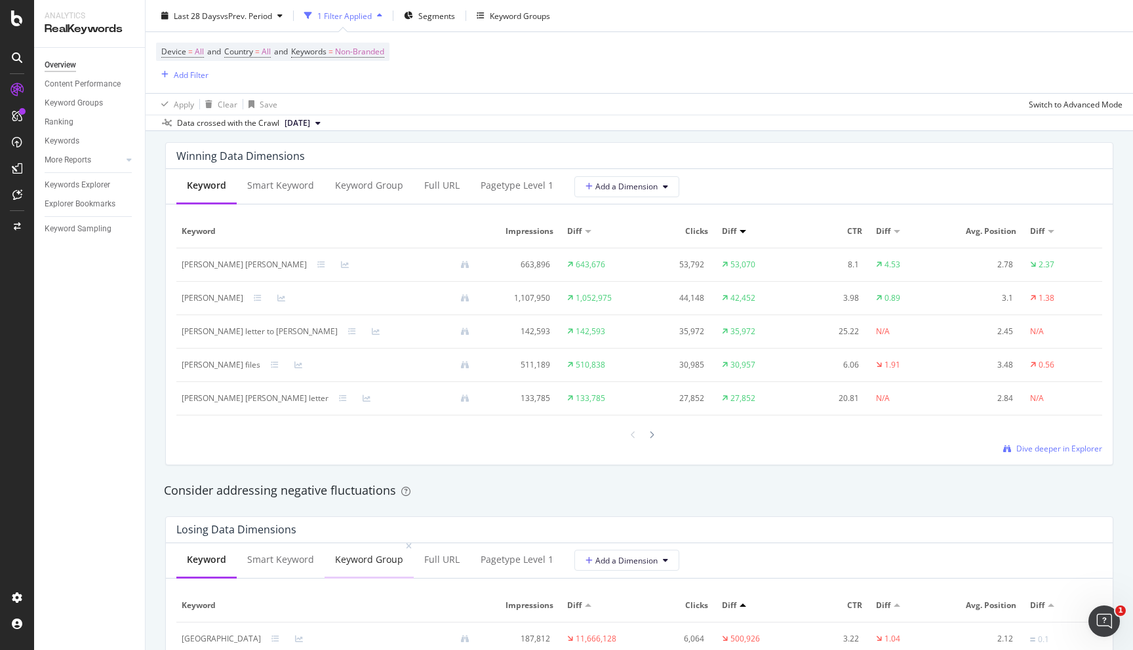
click at [372, 562] on div "Keyword Group" at bounding box center [369, 559] width 68 height 13
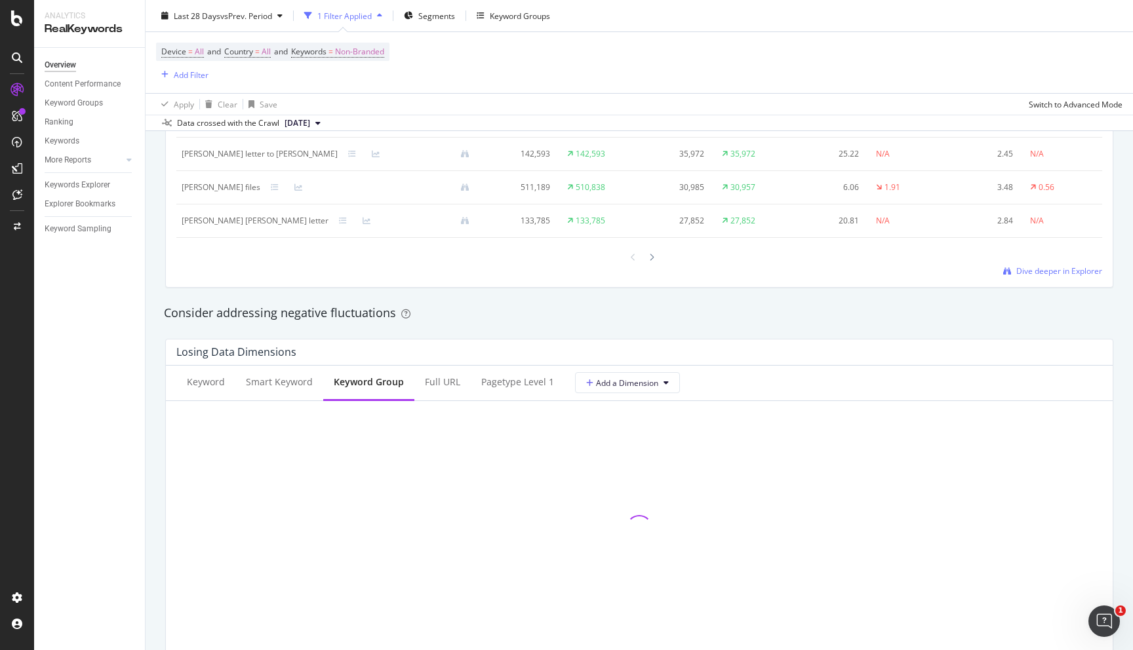
scroll to position [1329, 0]
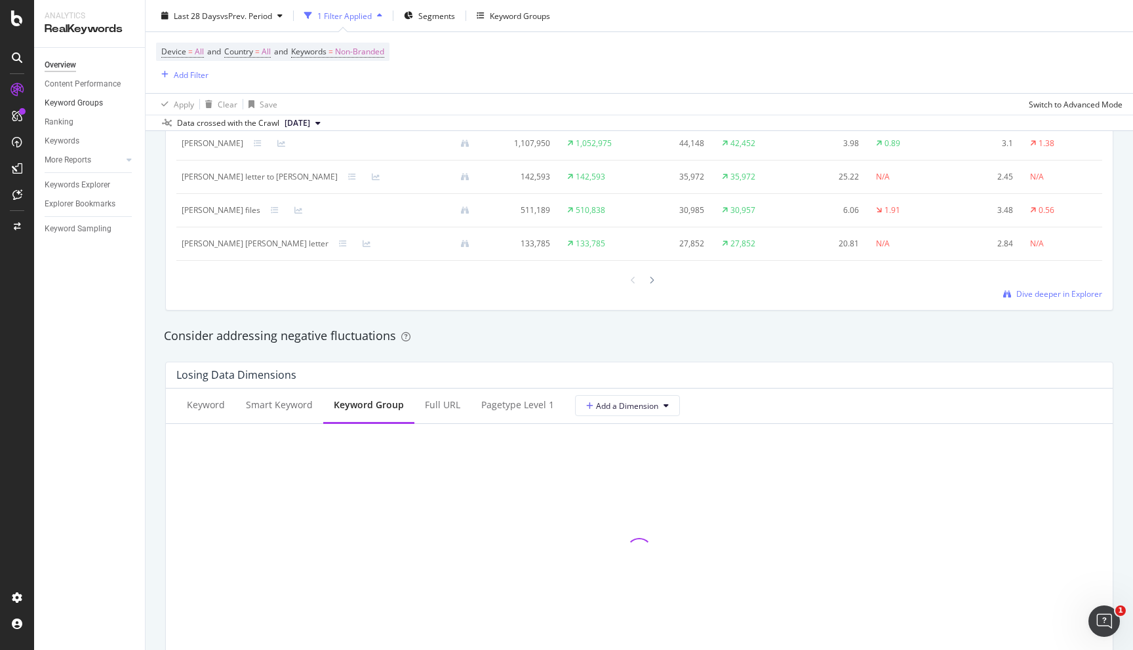
click at [104, 106] on link "Keyword Groups" at bounding box center [90, 103] width 91 height 14
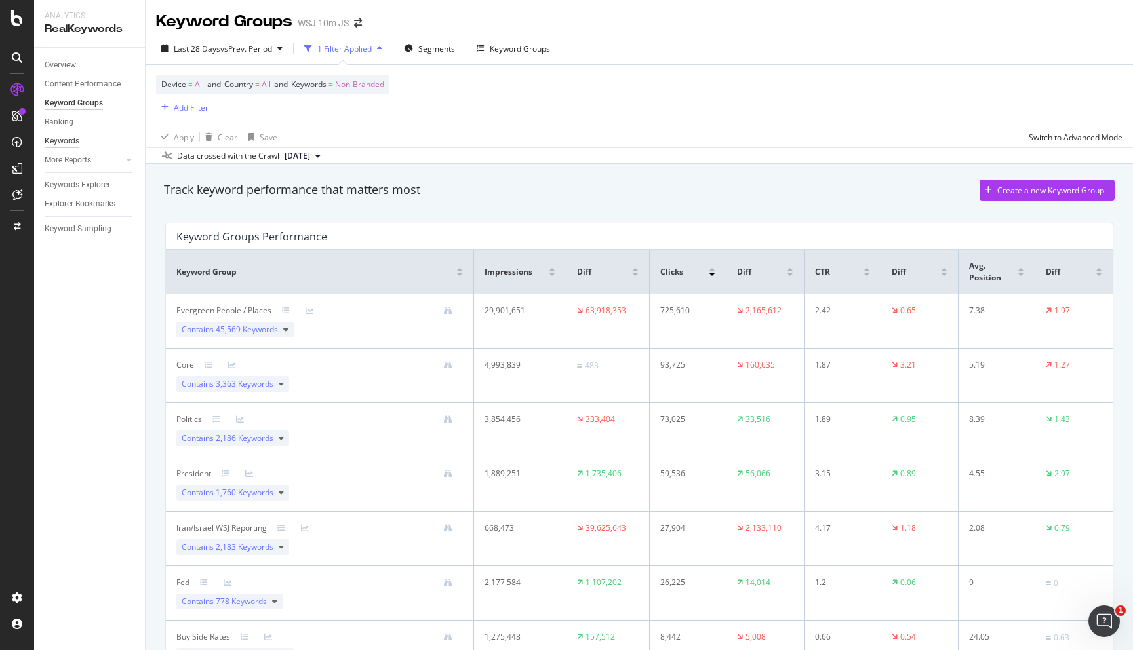
click at [68, 146] on div "Keywords" at bounding box center [62, 141] width 35 height 14
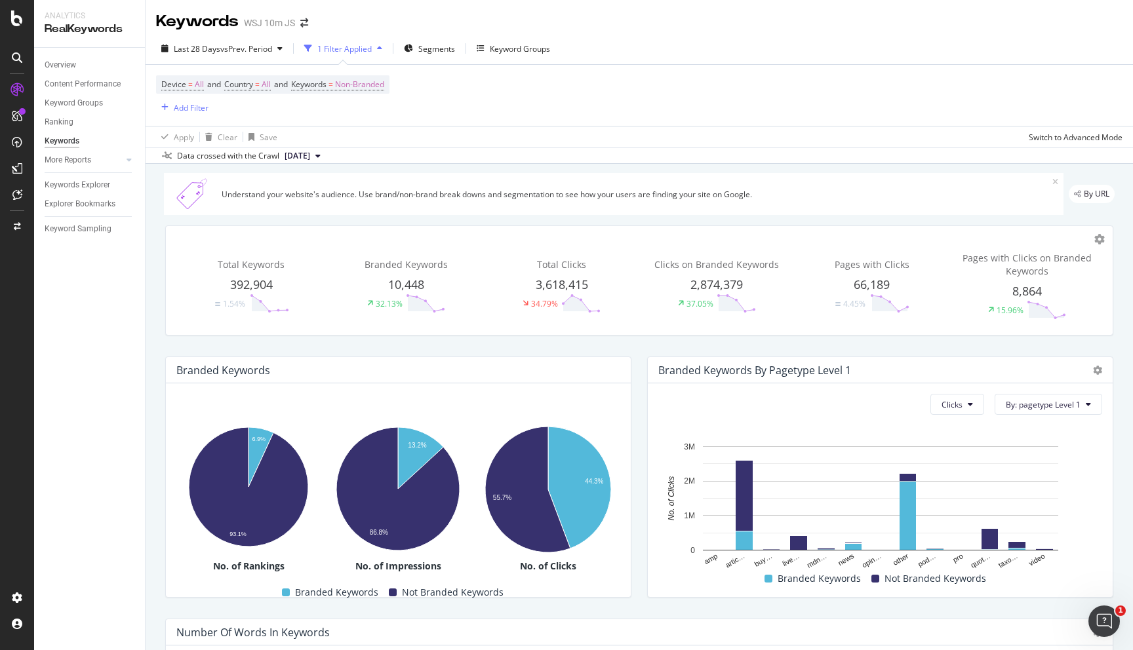
click at [256, 285] on span "392,904" at bounding box center [251, 285] width 43 height 16
click at [258, 265] on span "Total Keywords" at bounding box center [251, 264] width 67 height 12
click at [77, 186] on div "Keywords Explorer" at bounding box center [78, 185] width 66 height 14
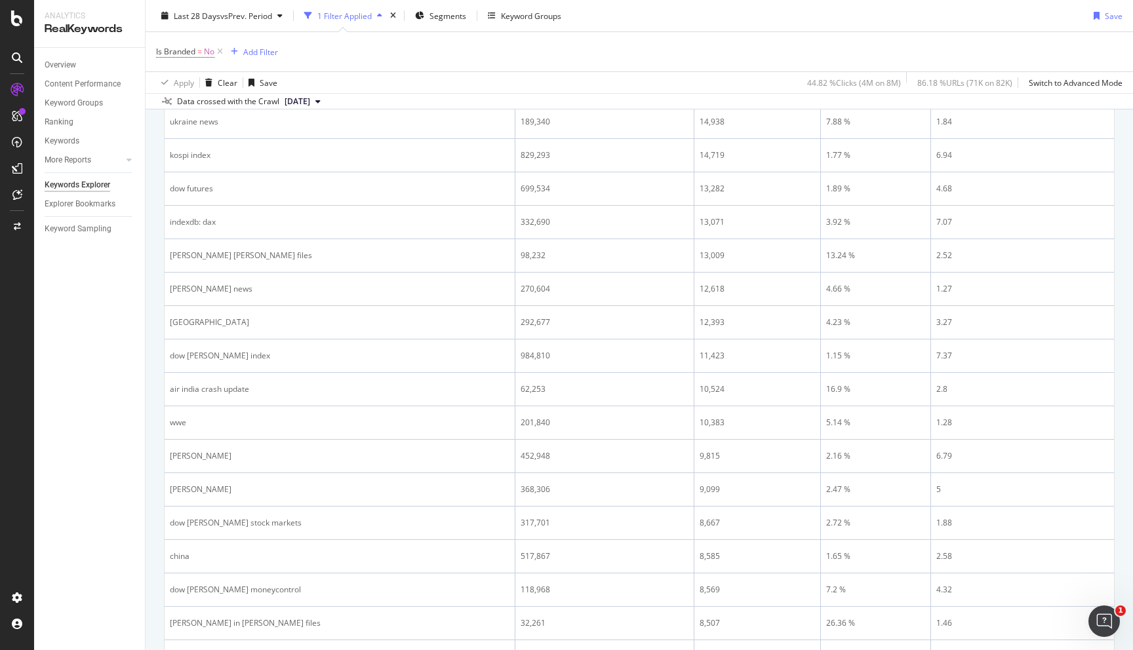
scroll to position [1735, 0]
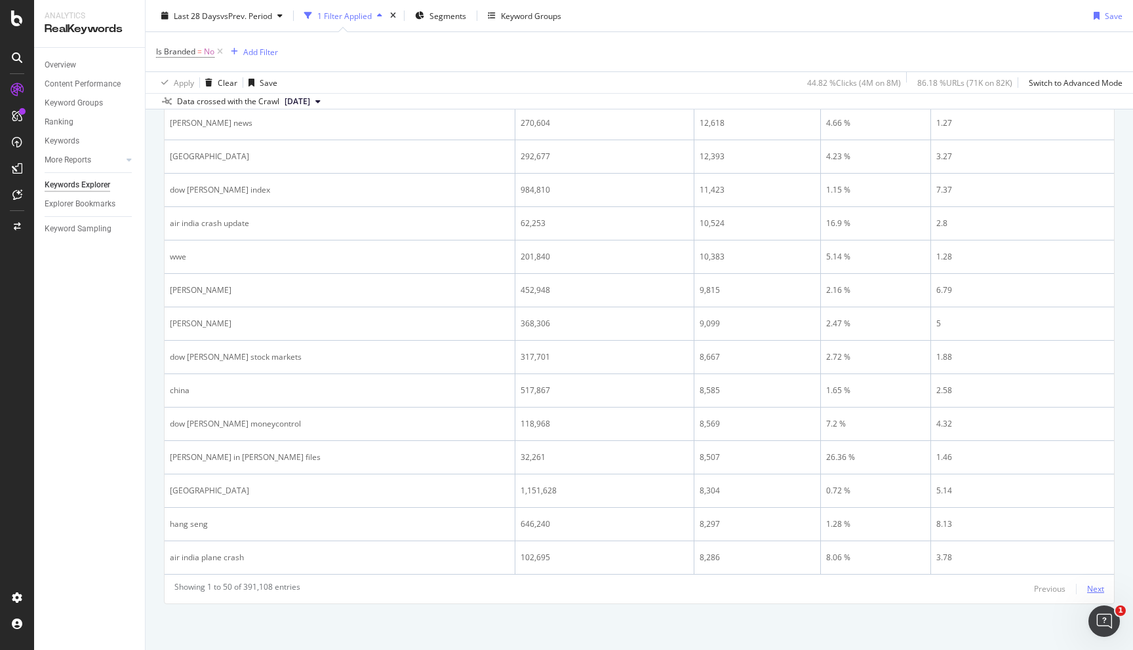
click at [1093, 589] on div "Next" at bounding box center [1095, 588] width 17 height 11
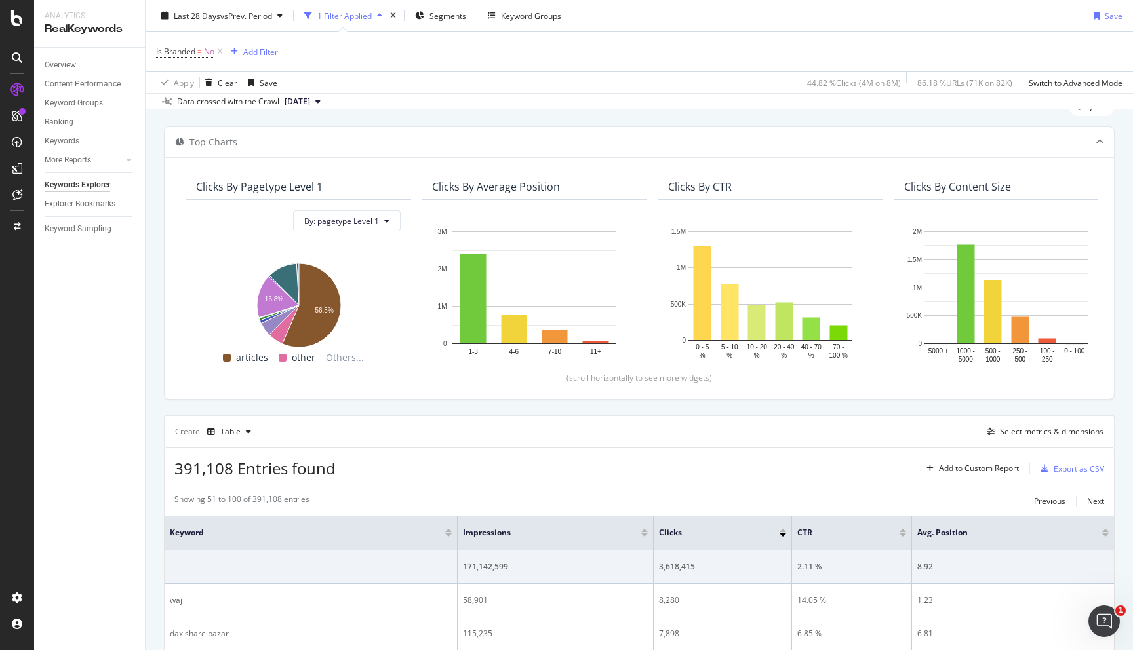
scroll to position [0, 0]
